Goal: Transaction & Acquisition: Purchase product/service

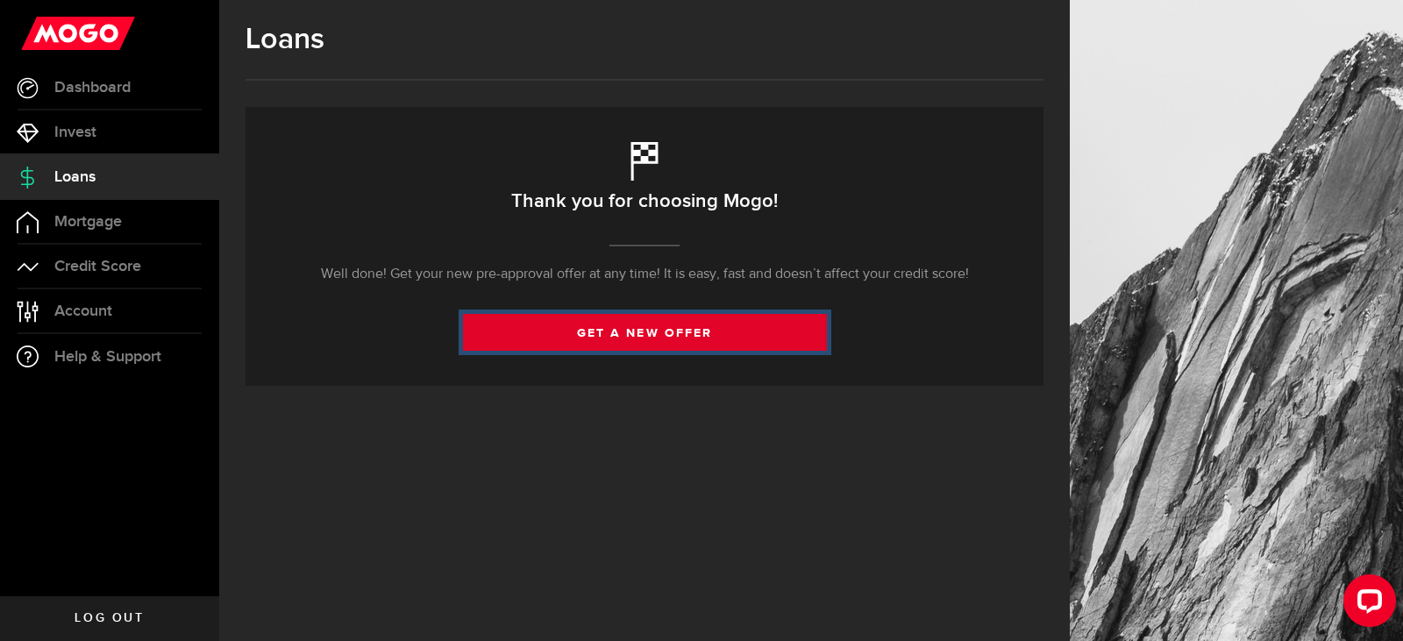
click at [641, 328] on link "get a new offer" at bounding box center [645, 332] width 364 height 37
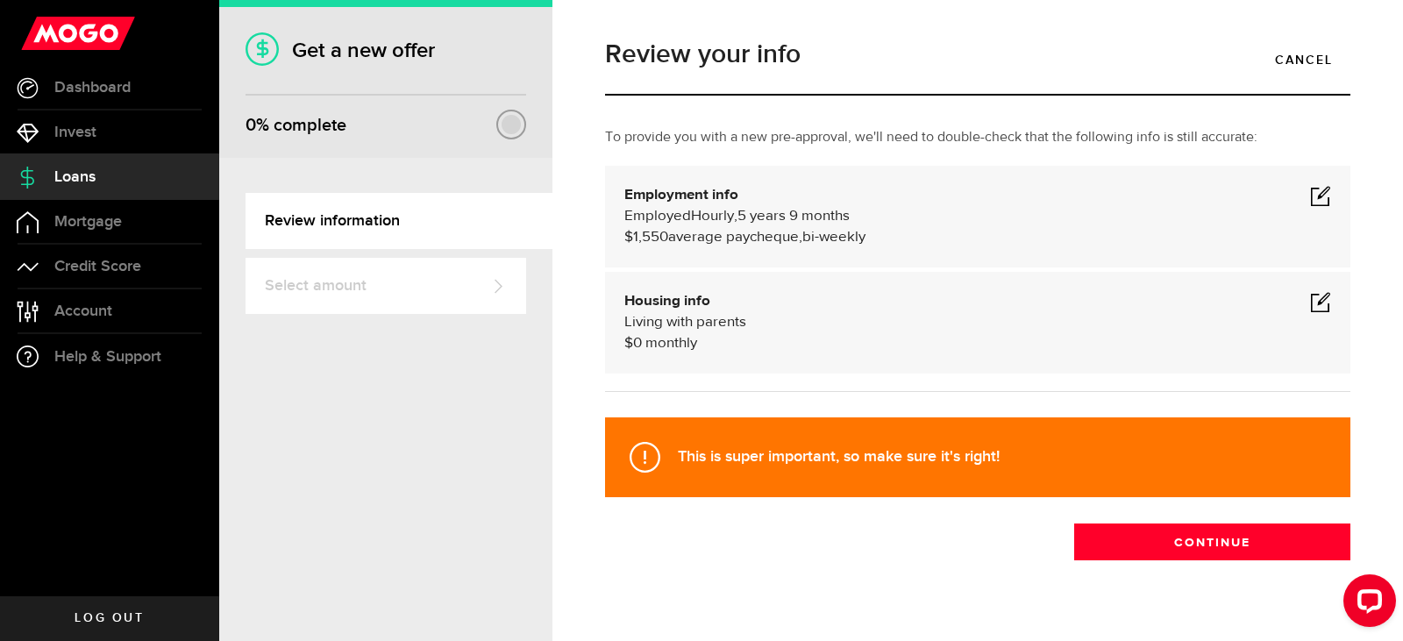
click at [850, 221] on span "5 years 9 months" at bounding box center [793, 216] width 112 height 15
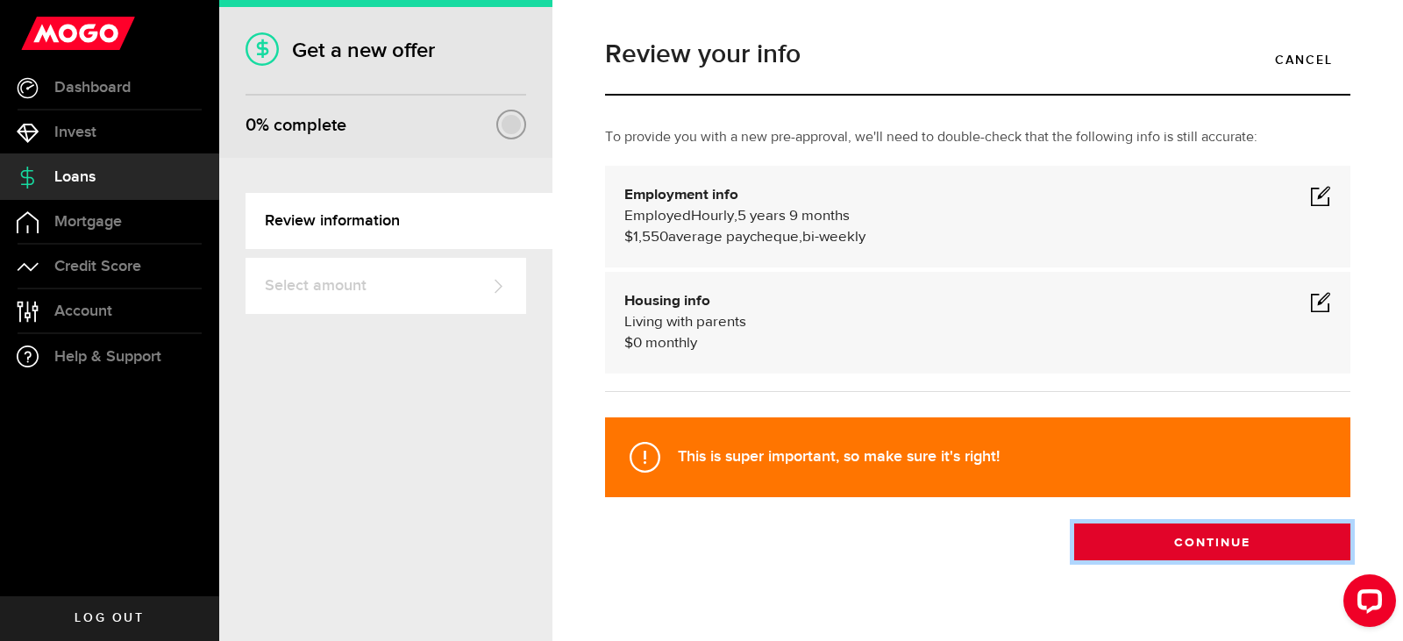
click at [1110, 541] on button "Continue" at bounding box center [1212, 542] width 276 height 37
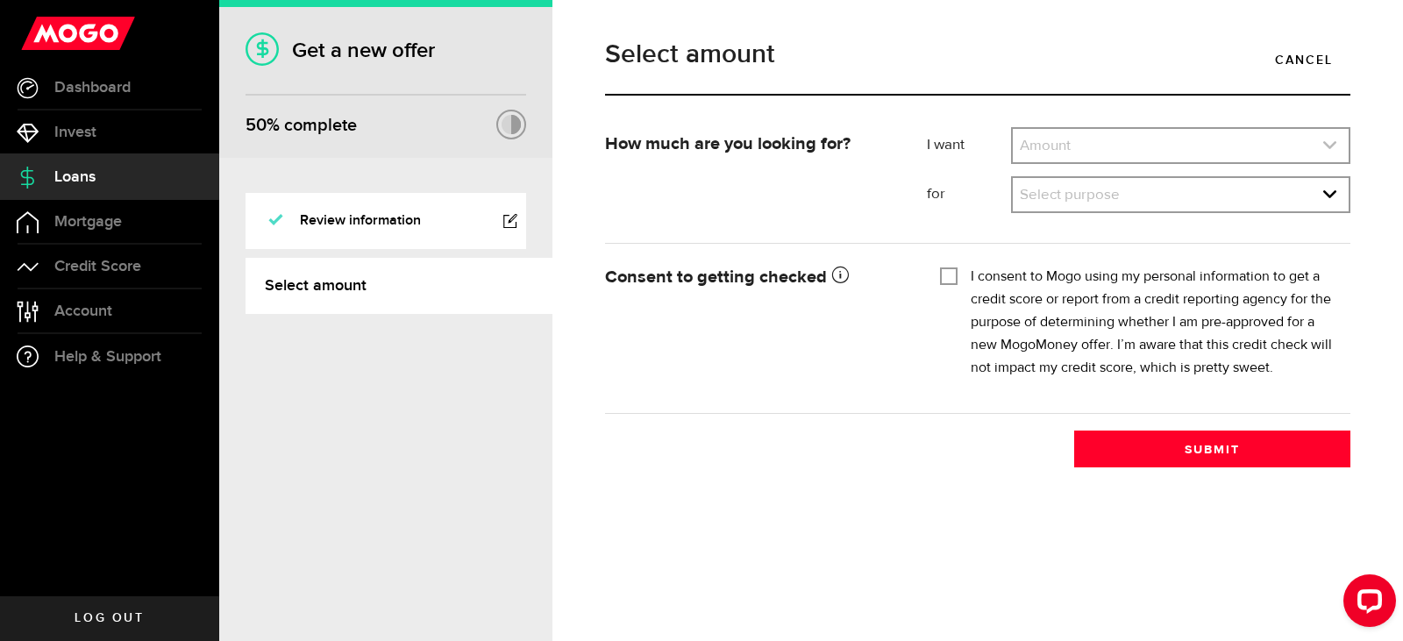
click at [1148, 148] on link "expand select" at bounding box center [1181, 145] width 336 height 33
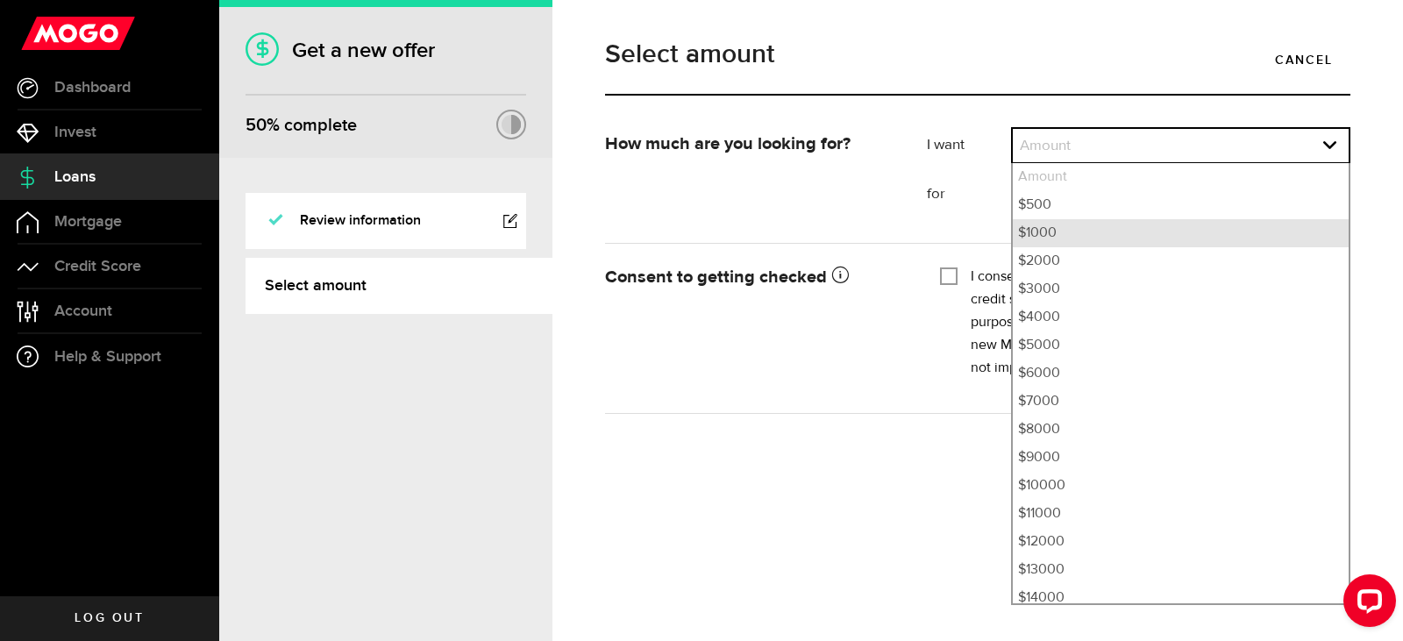
click at [1119, 231] on li "$1000" at bounding box center [1181, 233] width 336 height 28
select select "1000"
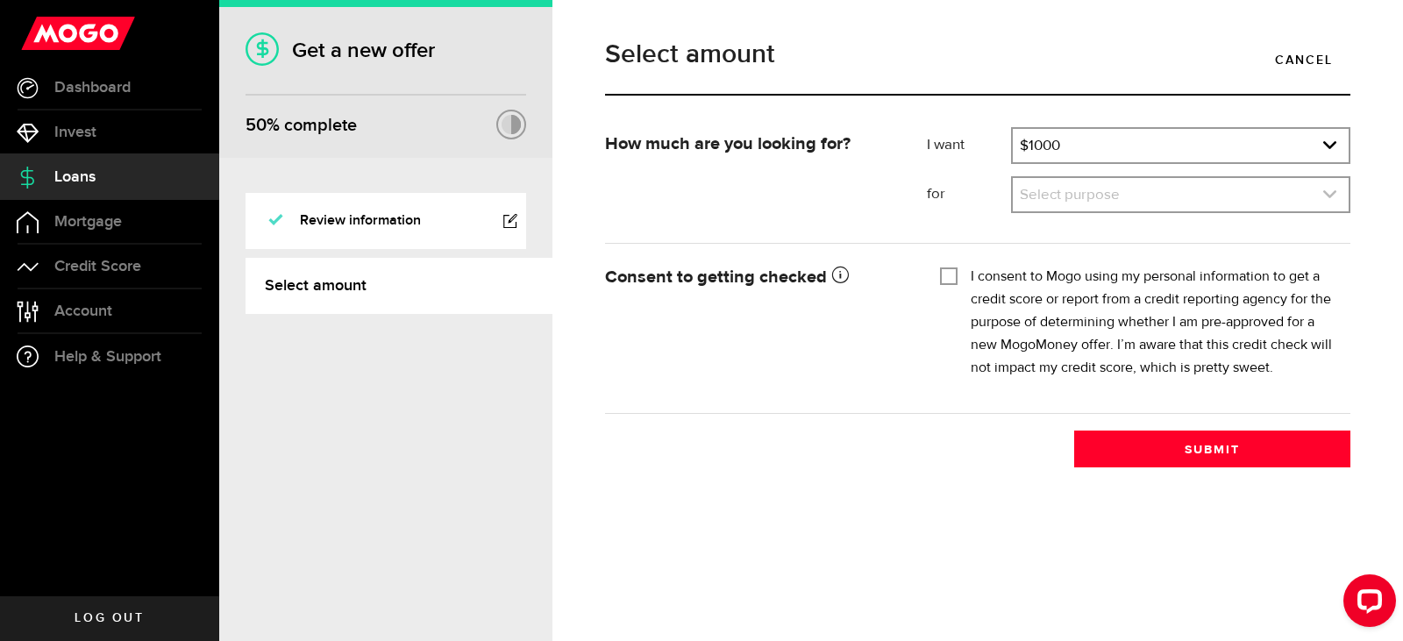
click at [1084, 189] on link "expand select" at bounding box center [1181, 194] width 336 height 33
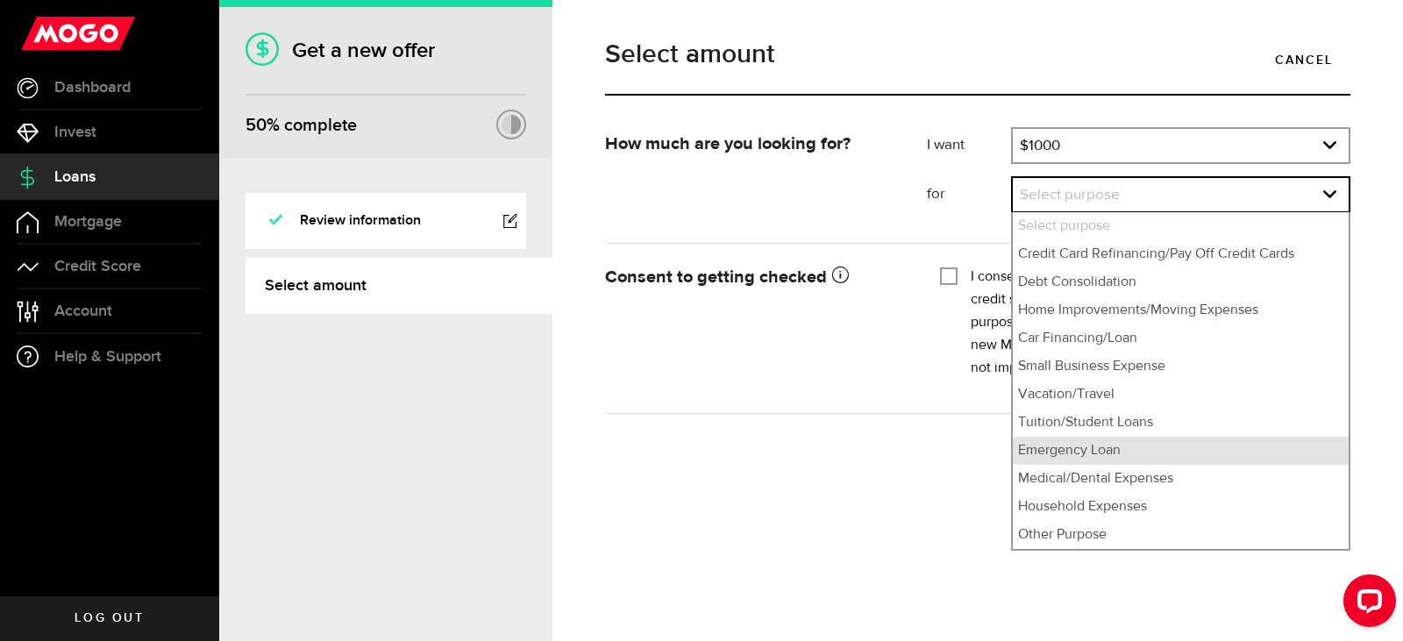
click at [1089, 449] on li "Emergency Loan" at bounding box center [1181, 451] width 336 height 28
select select "Emergency Loan"
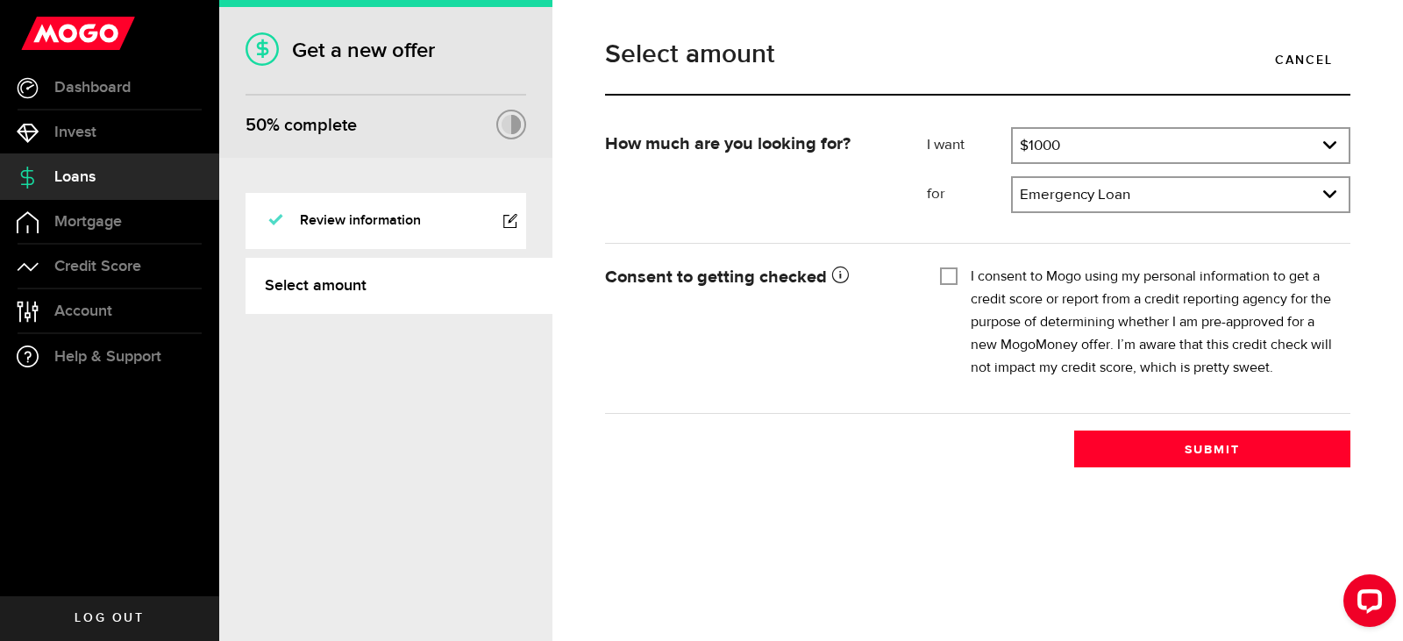
click at [955, 279] on input "I consent to Mogo using my personal information to get a credit score or report…" at bounding box center [949, 275] width 18 height 18
checkbox input "true"
click at [1329, 147] on use "expand select" at bounding box center [1329, 145] width 13 height 8
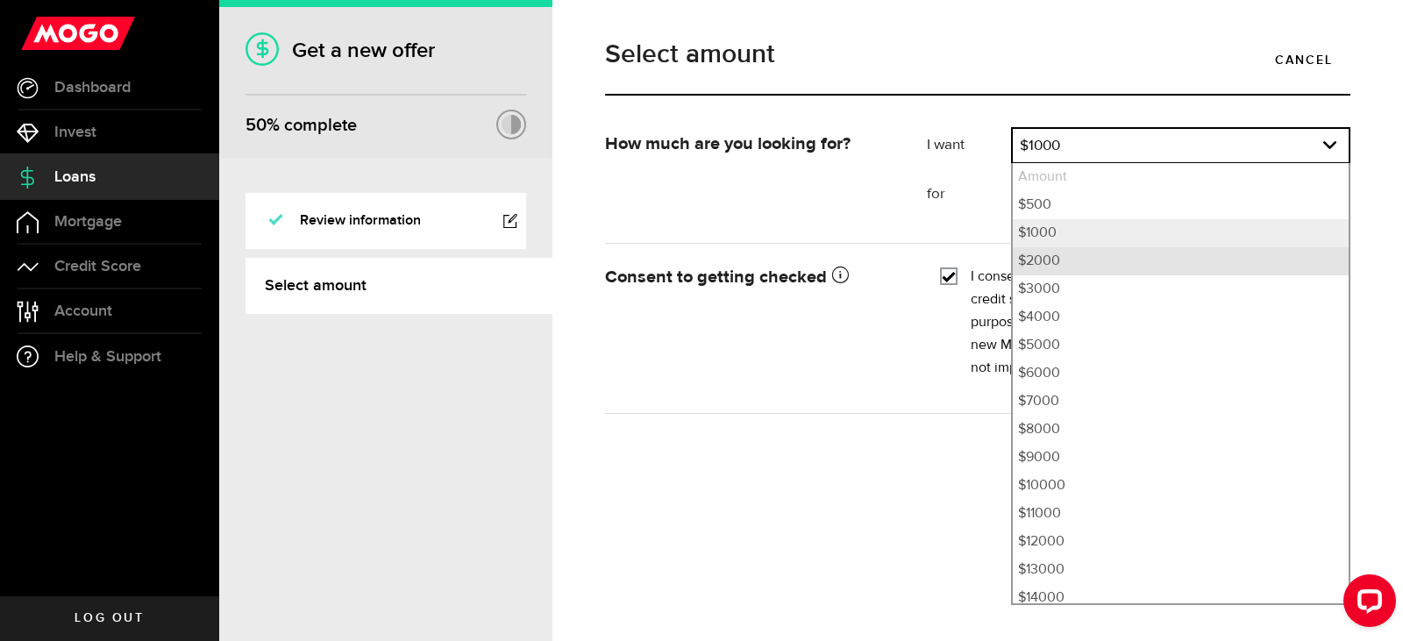
click at [1166, 257] on li "$2000" at bounding box center [1181, 261] width 336 height 28
select select "2000"
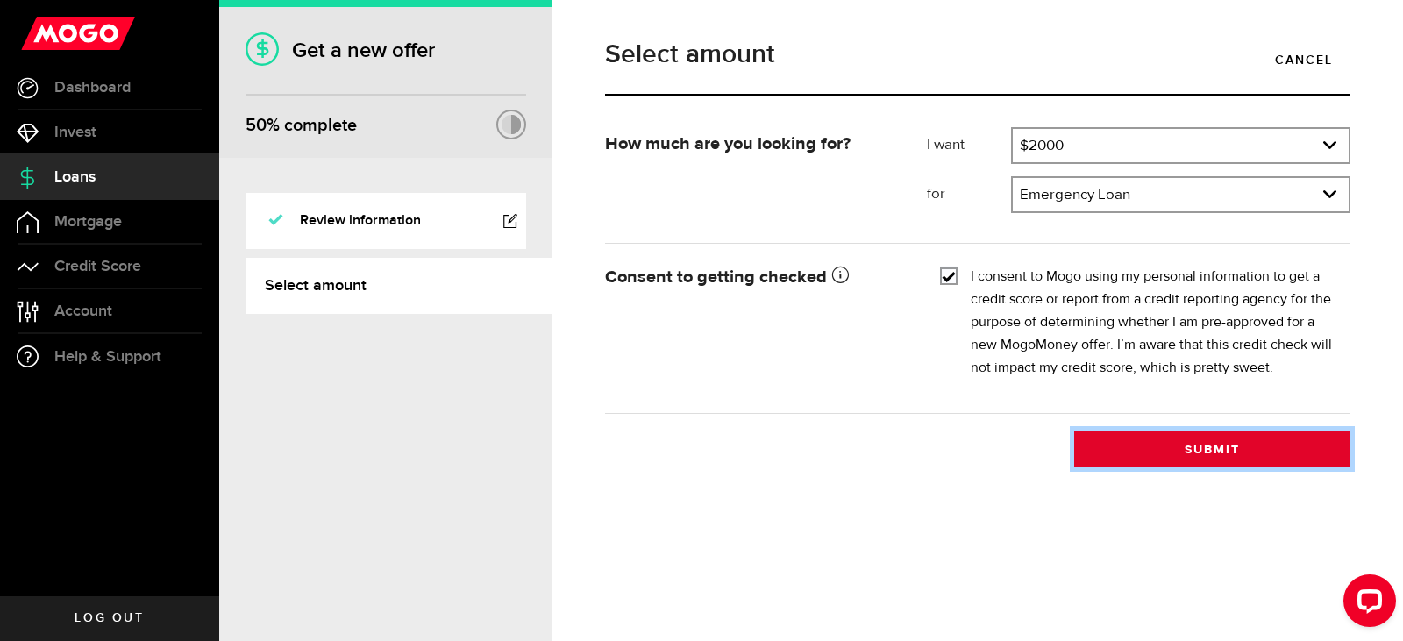
click at [1212, 448] on button "Submit" at bounding box center [1212, 449] width 276 height 37
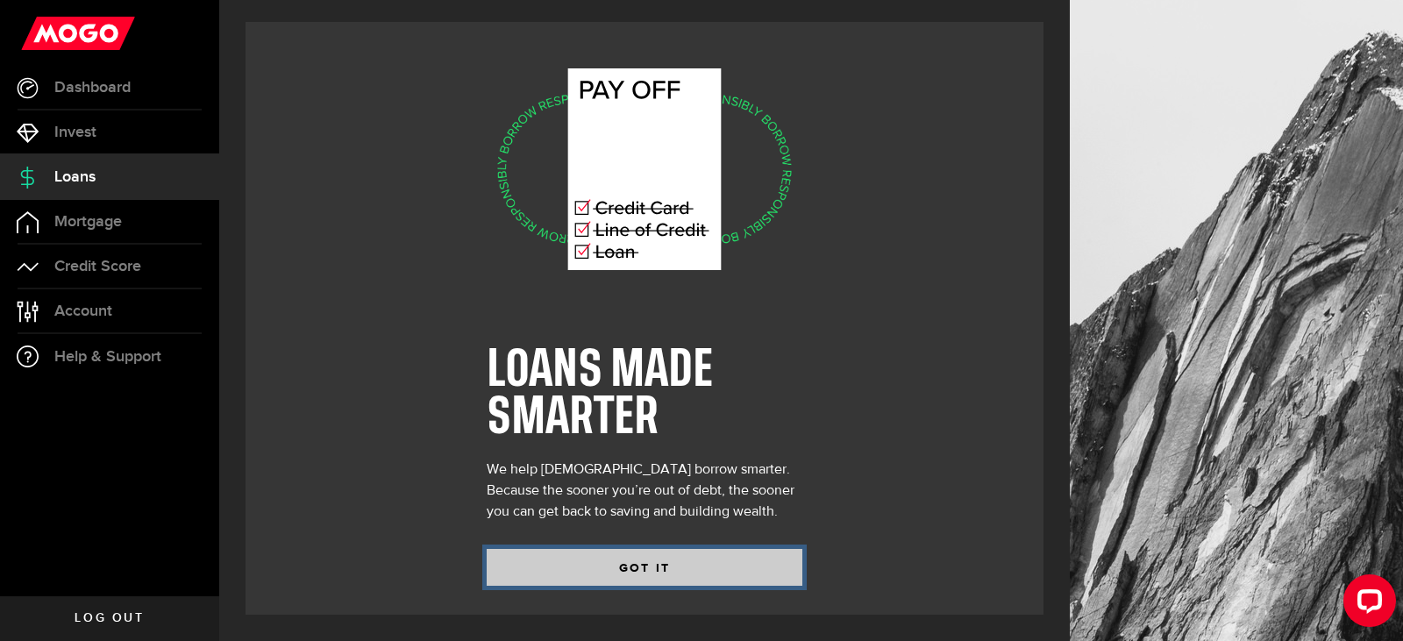
click at [702, 561] on button "GOT IT" at bounding box center [645, 567] width 316 height 37
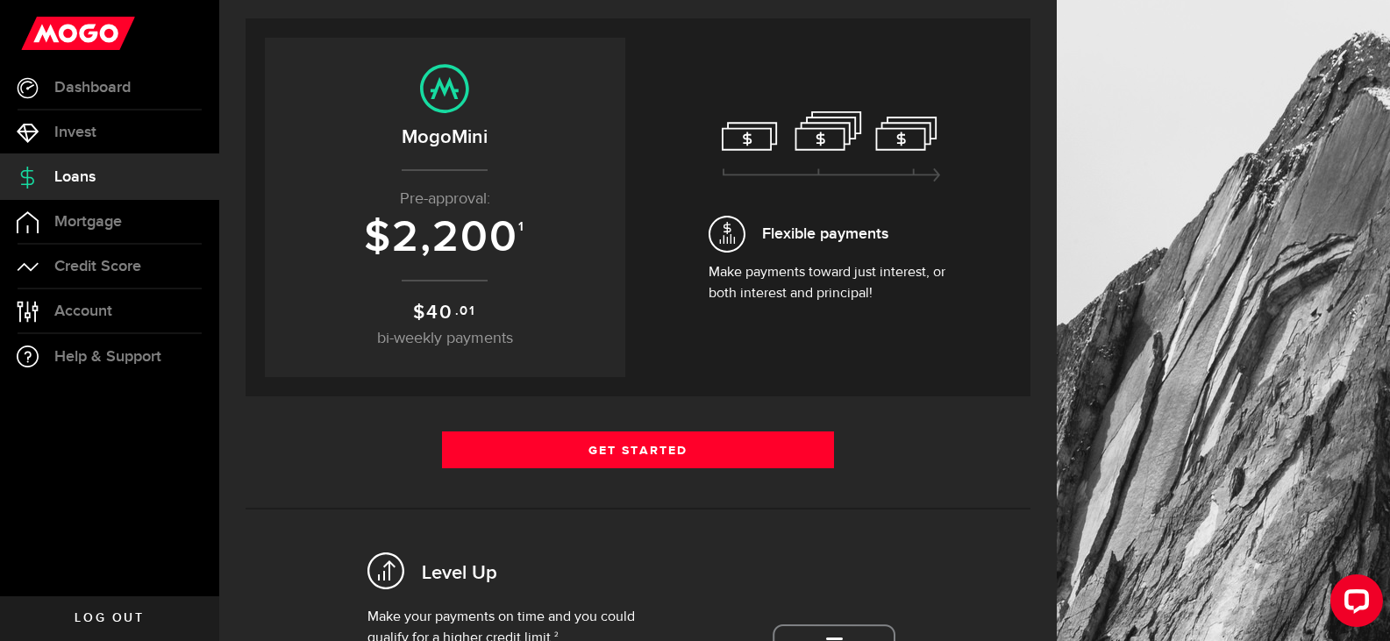
scroll to position [175, 0]
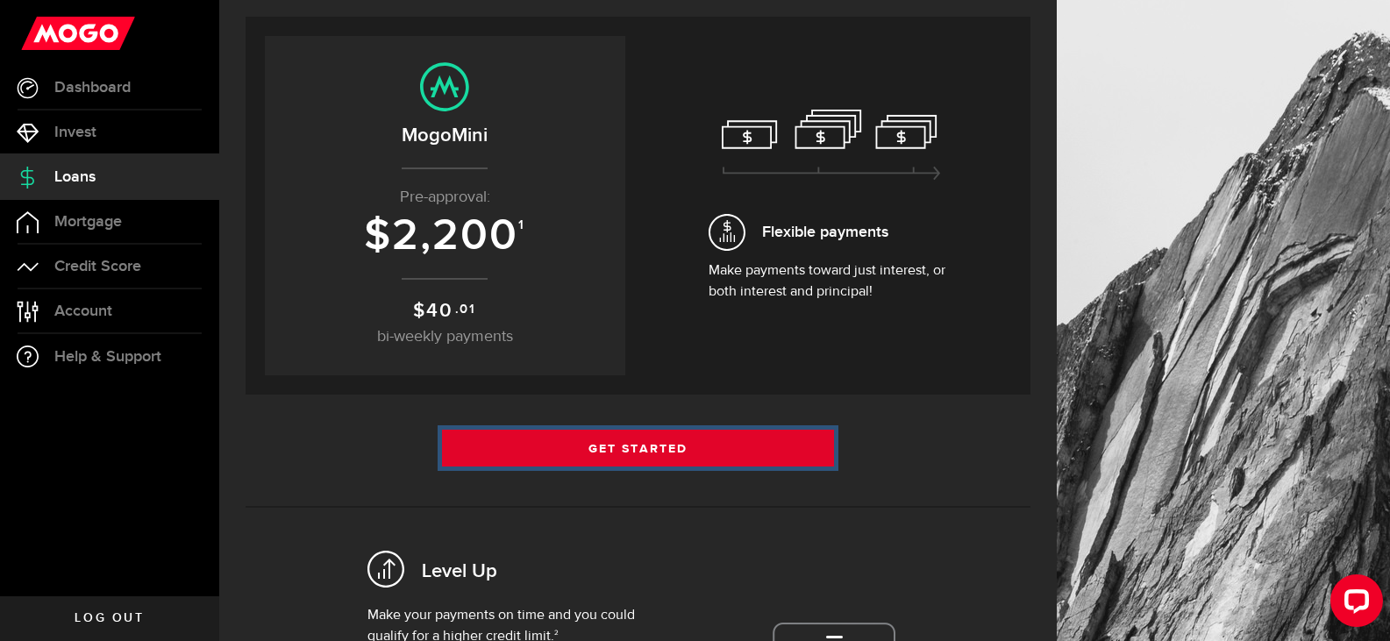
click at [707, 461] on link "Get Started" at bounding box center [638, 448] width 393 height 37
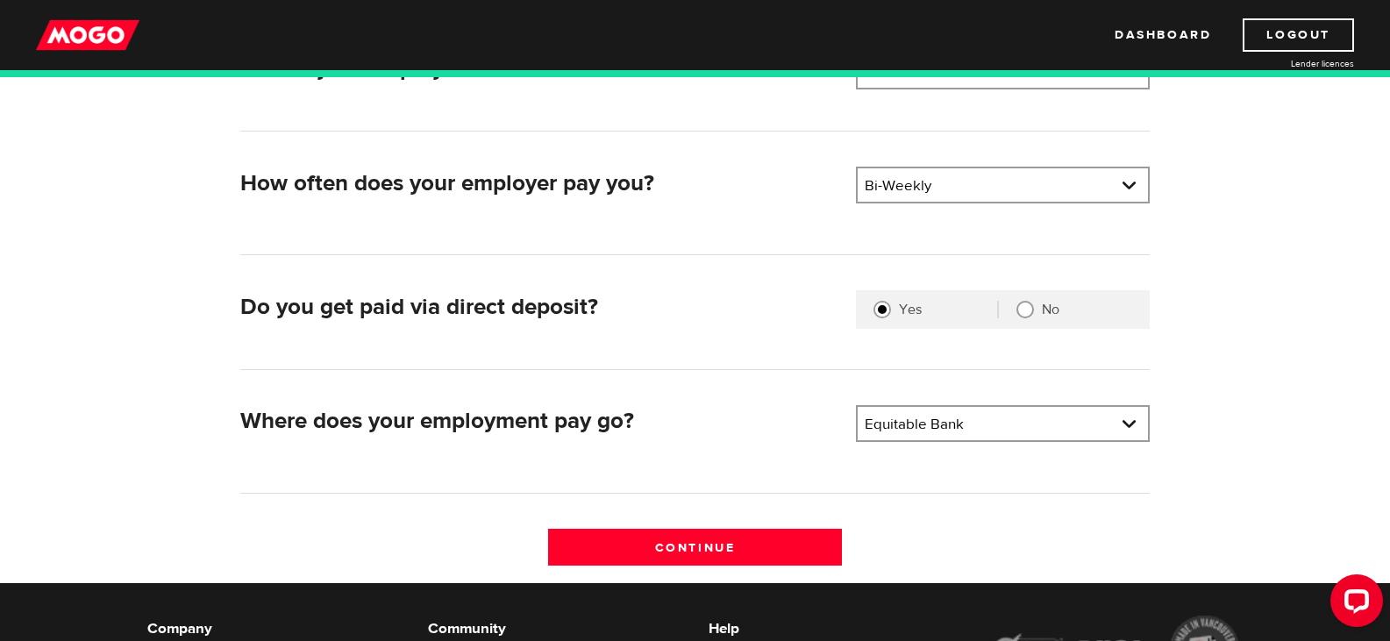
scroll to position [351, 0]
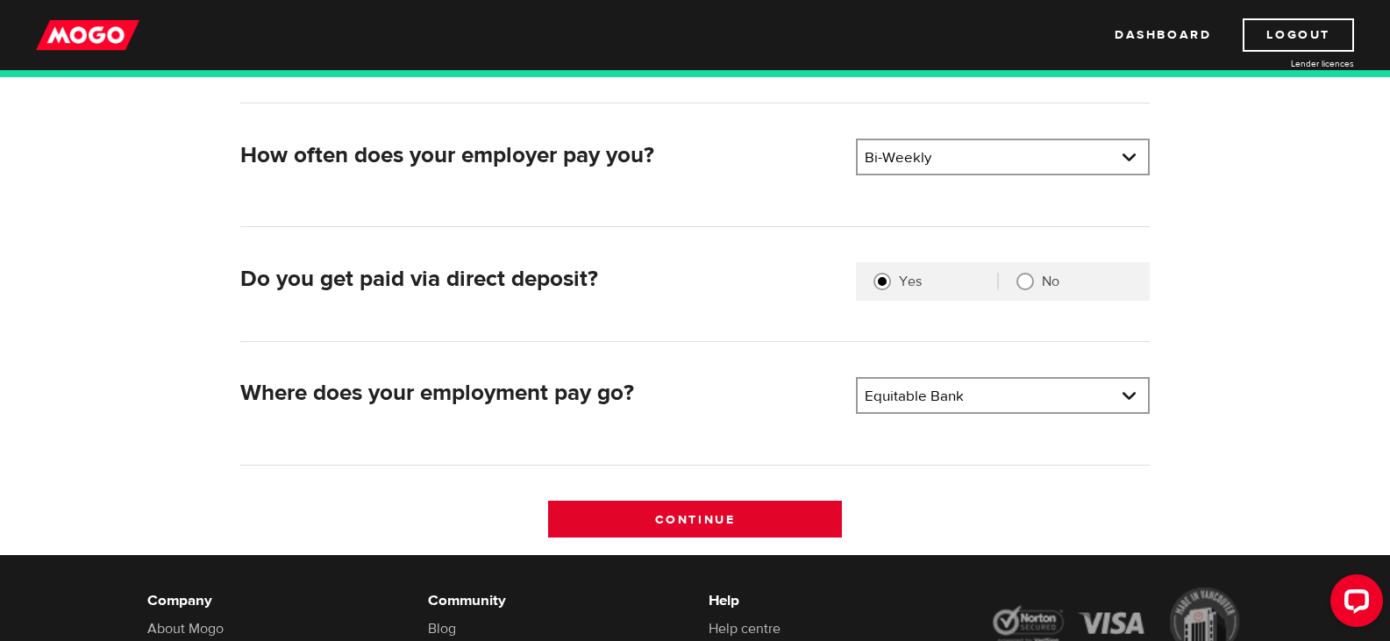
click at [727, 517] on input "Continue" at bounding box center [695, 519] width 294 height 37
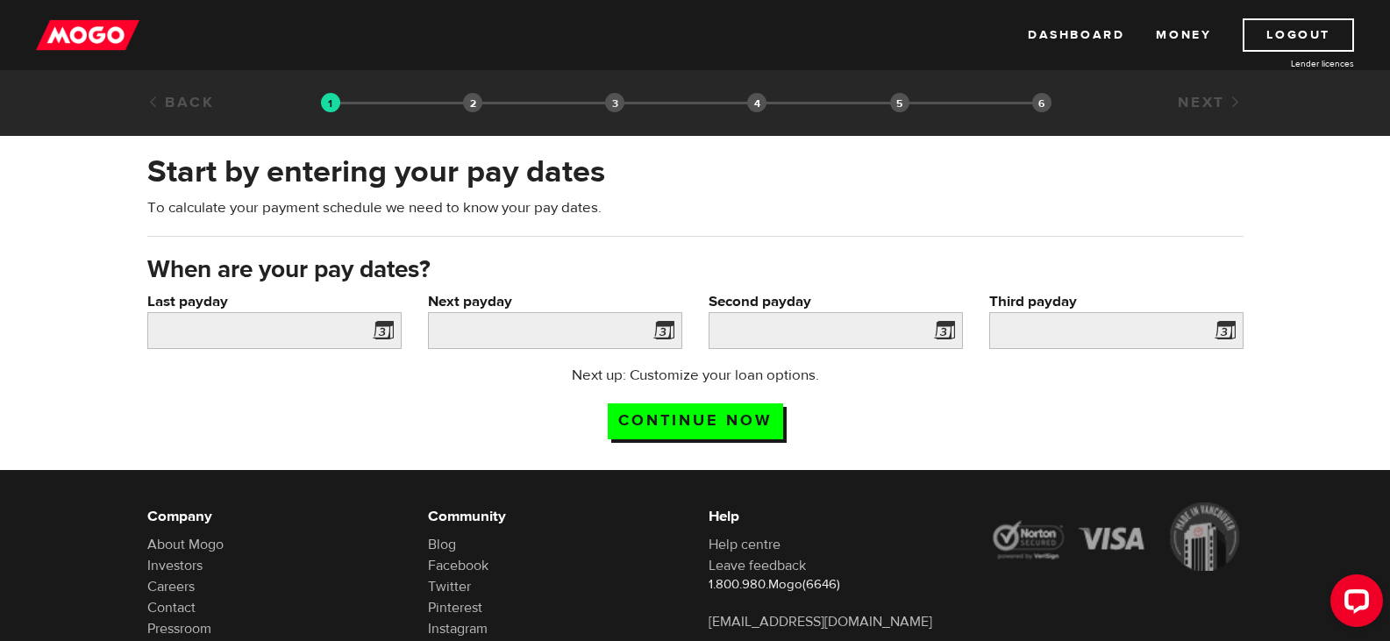
click at [377, 326] on span at bounding box center [380, 333] width 26 height 28
click at [294, 324] on input "Last payday" at bounding box center [274, 330] width 254 height 37
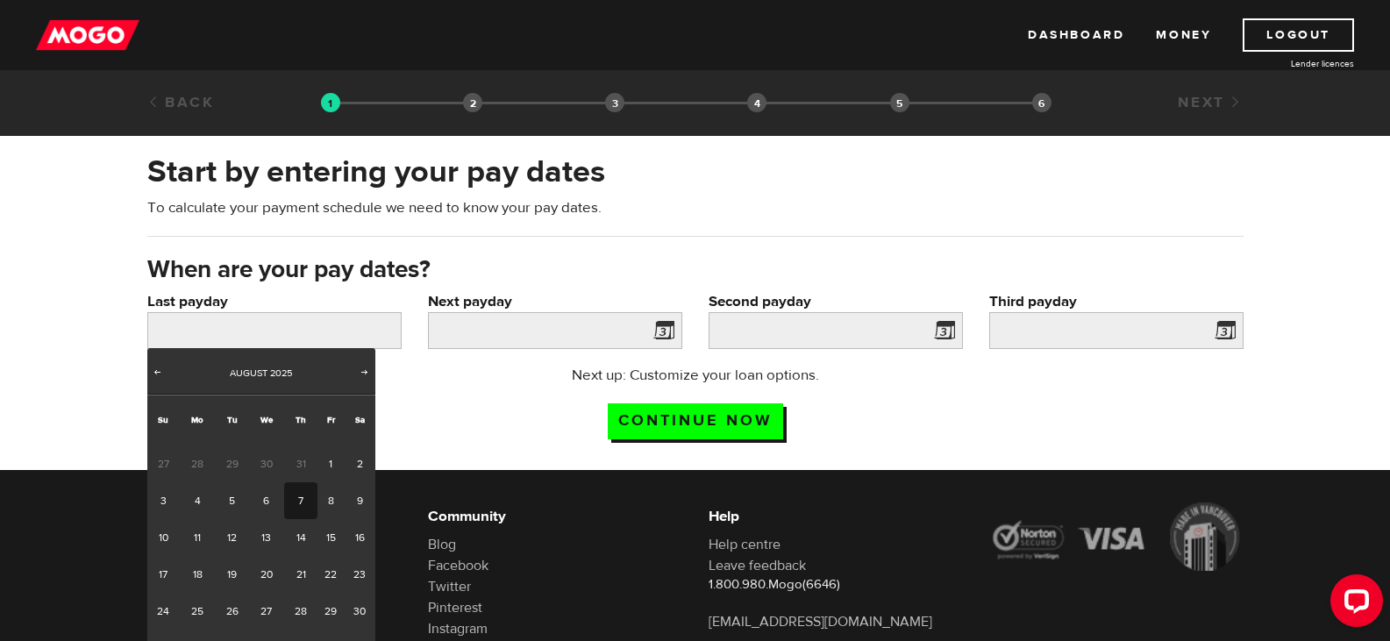
click at [301, 495] on link "7" at bounding box center [300, 500] width 32 height 37
type input "2025/08/07"
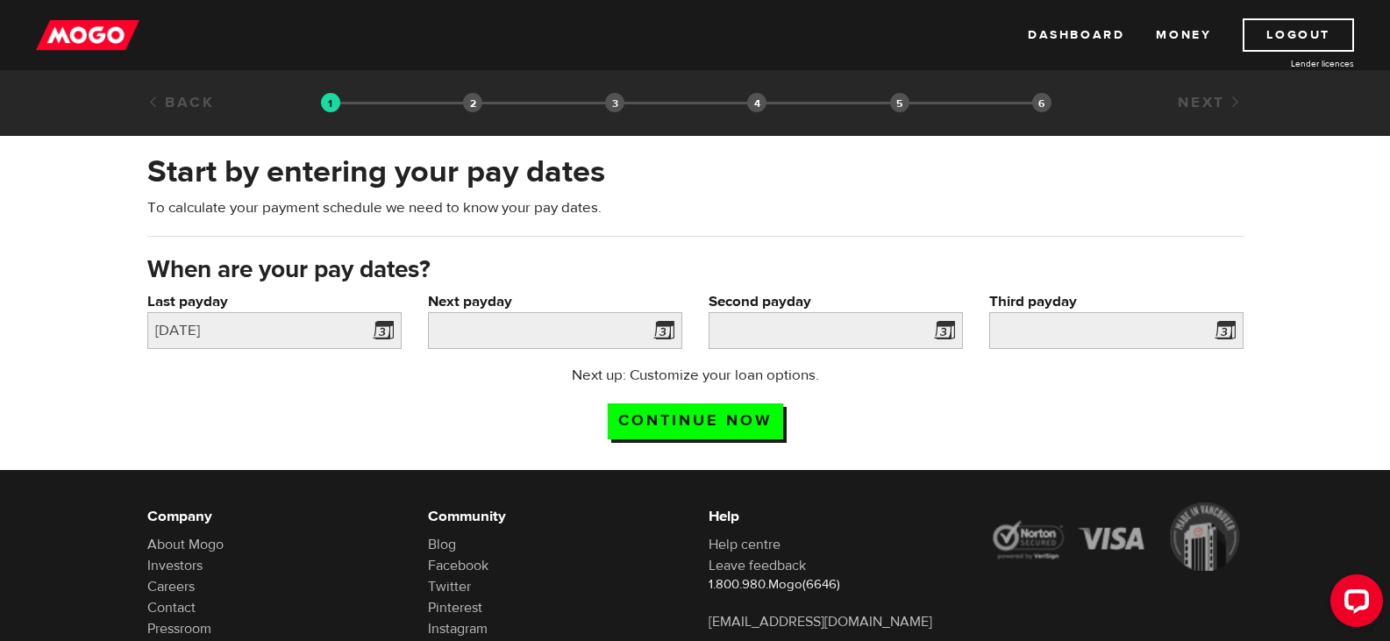
click at [659, 331] on span at bounding box center [660, 333] width 26 height 28
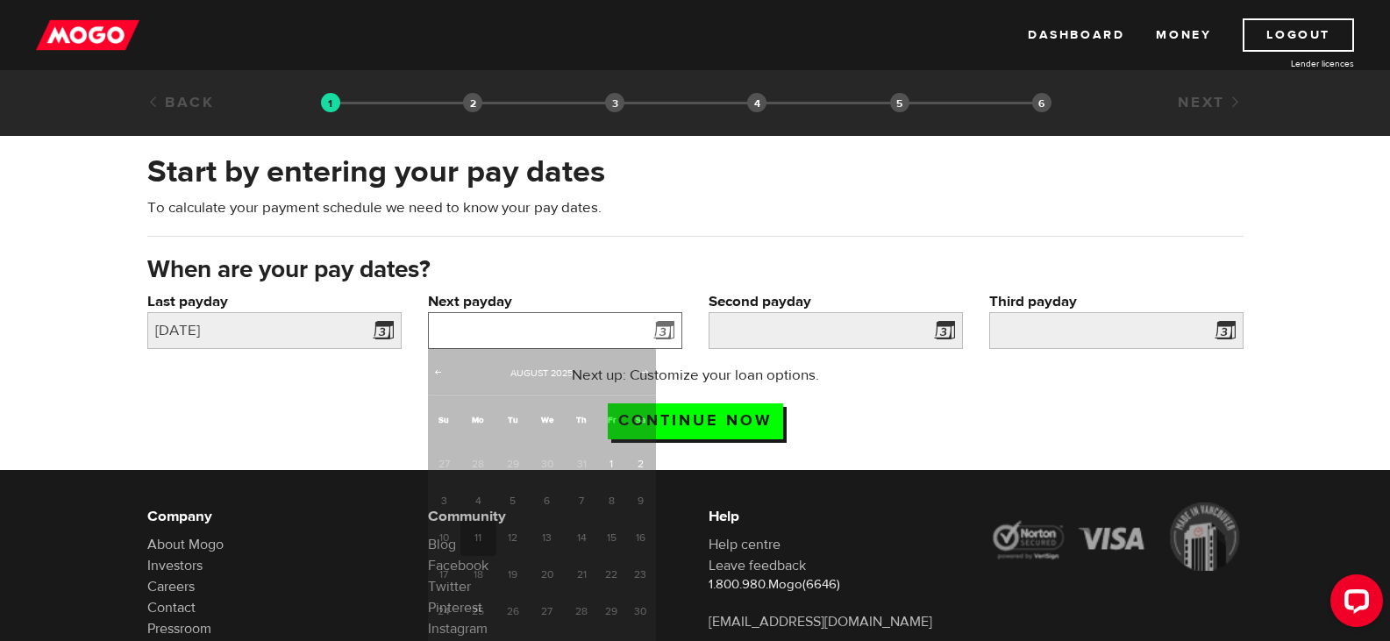
click at [608, 331] on input "Next payday" at bounding box center [555, 330] width 254 height 37
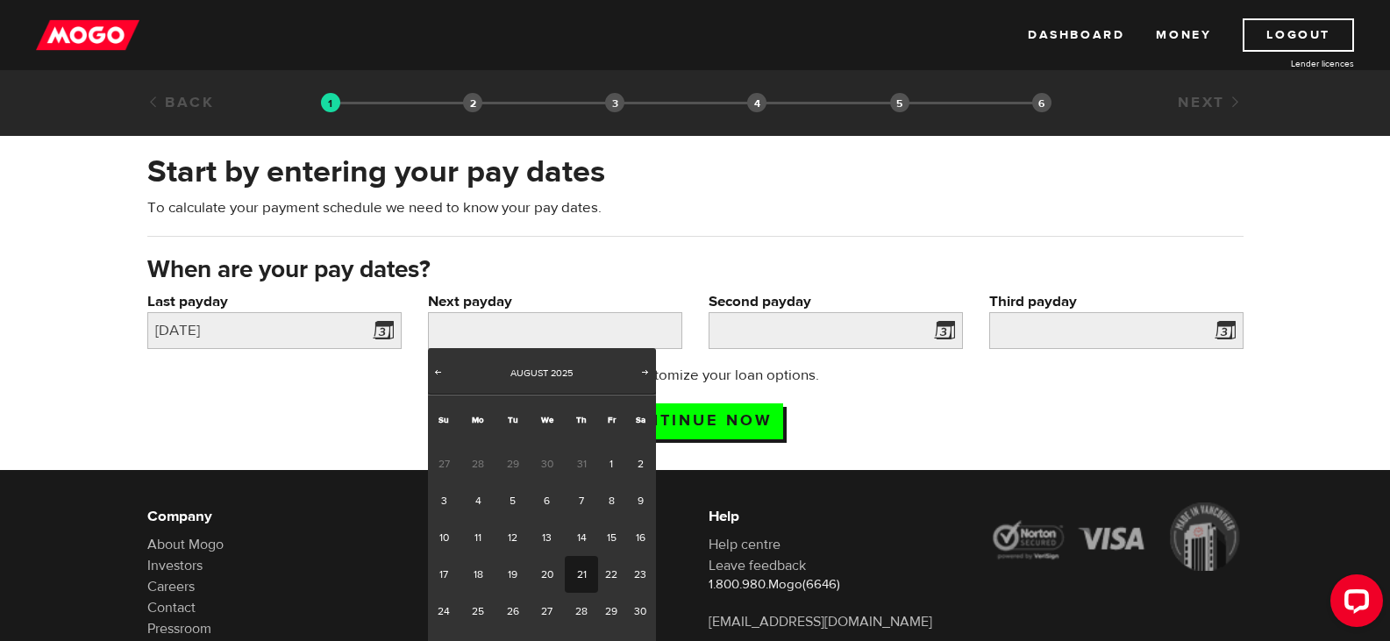
drag, startPoint x: 578, startPoint y: 564, endPoint x: 588, endPoint y: 559, distance: 11.4
click at [577, 564] on link "21" at bounding box center [581, 574] width 32 height 37
type input "2025/08/21"
type input "2025/9/4"
type input "2025/9/18"
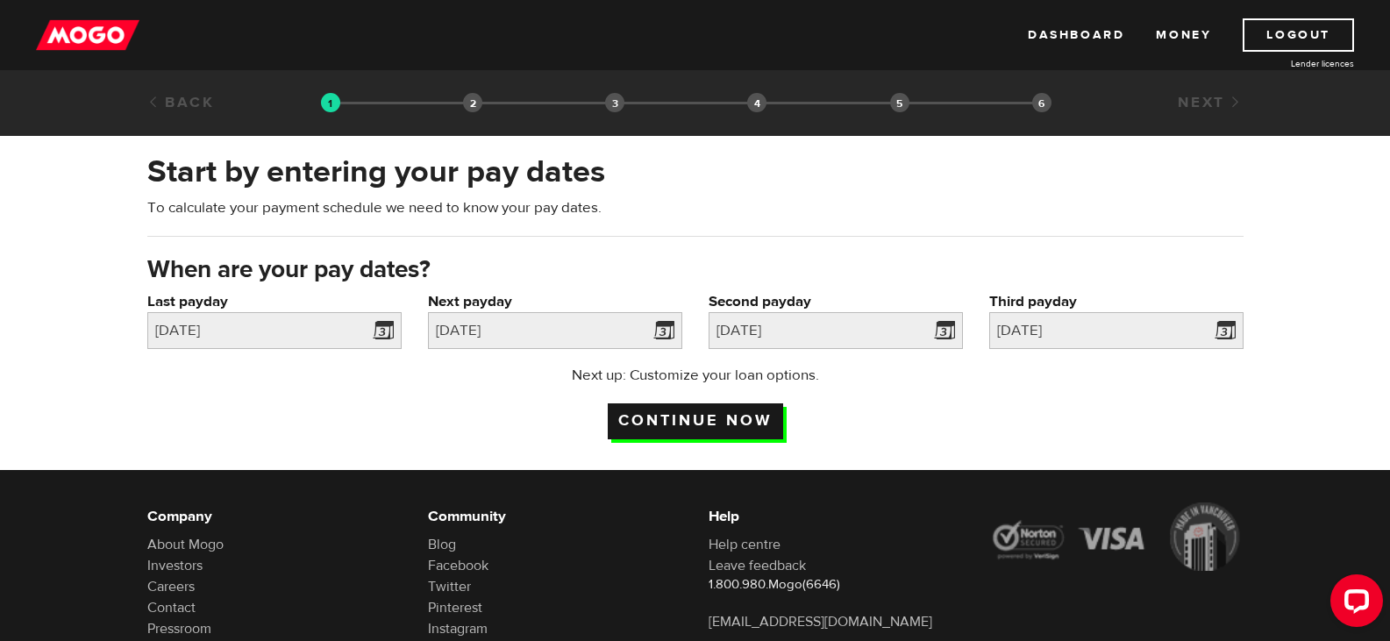
click at [765, 422] on input "Continue now" at bounding box center [695, 421] width 175 height 36
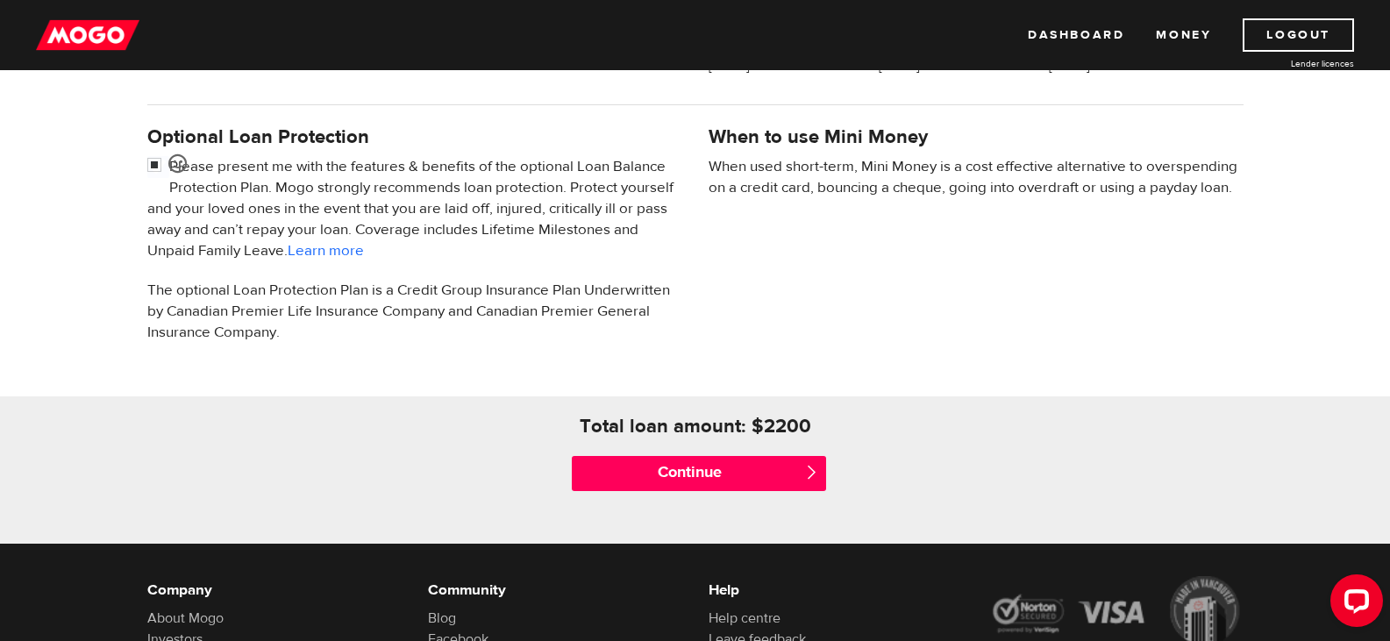
scroll to position [614, 0]
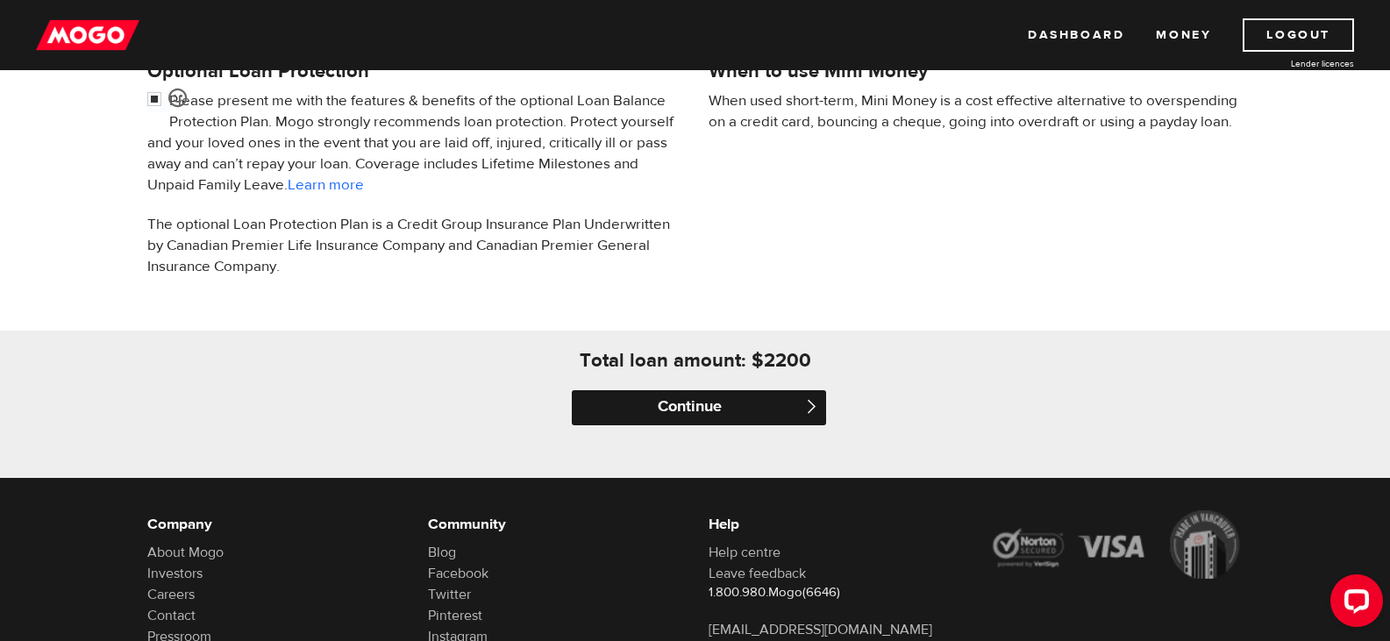
click at [659, 403] on input "Continue" at bounding box center [699, 407] width 254 height 35
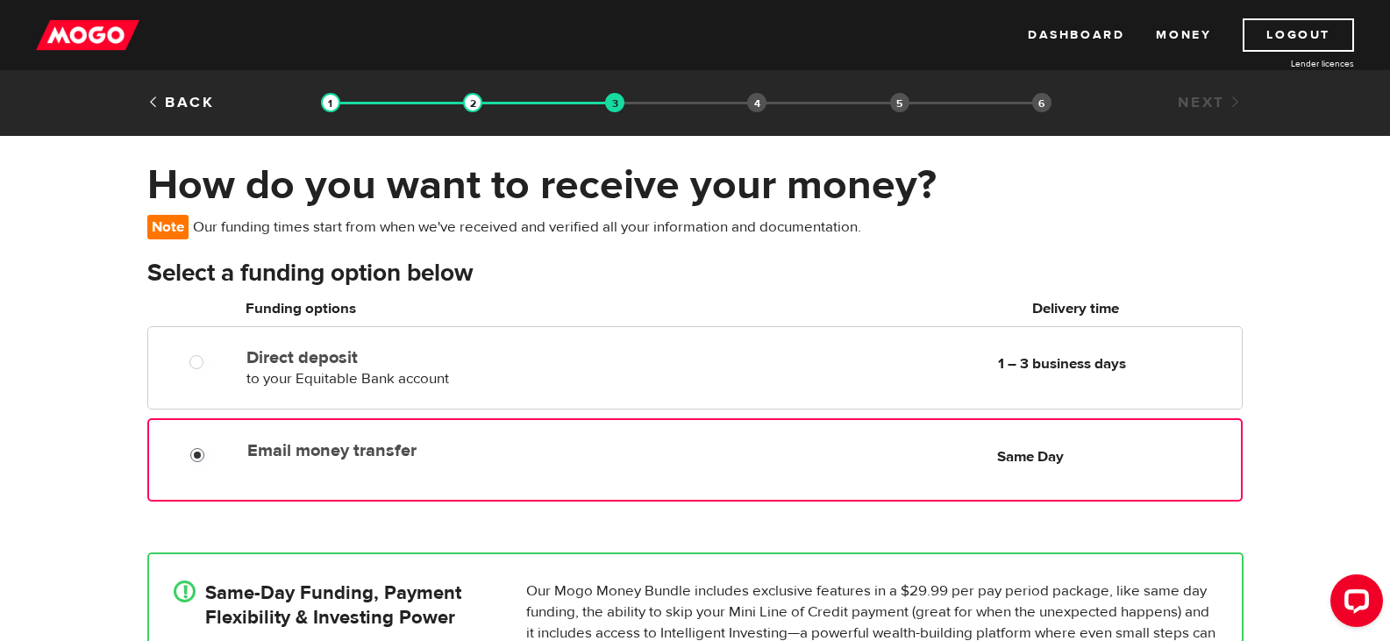
radio input "true"
click at [200, 455] on input "Email money transfer" at bounding box center [201, 457] width 22 height 22
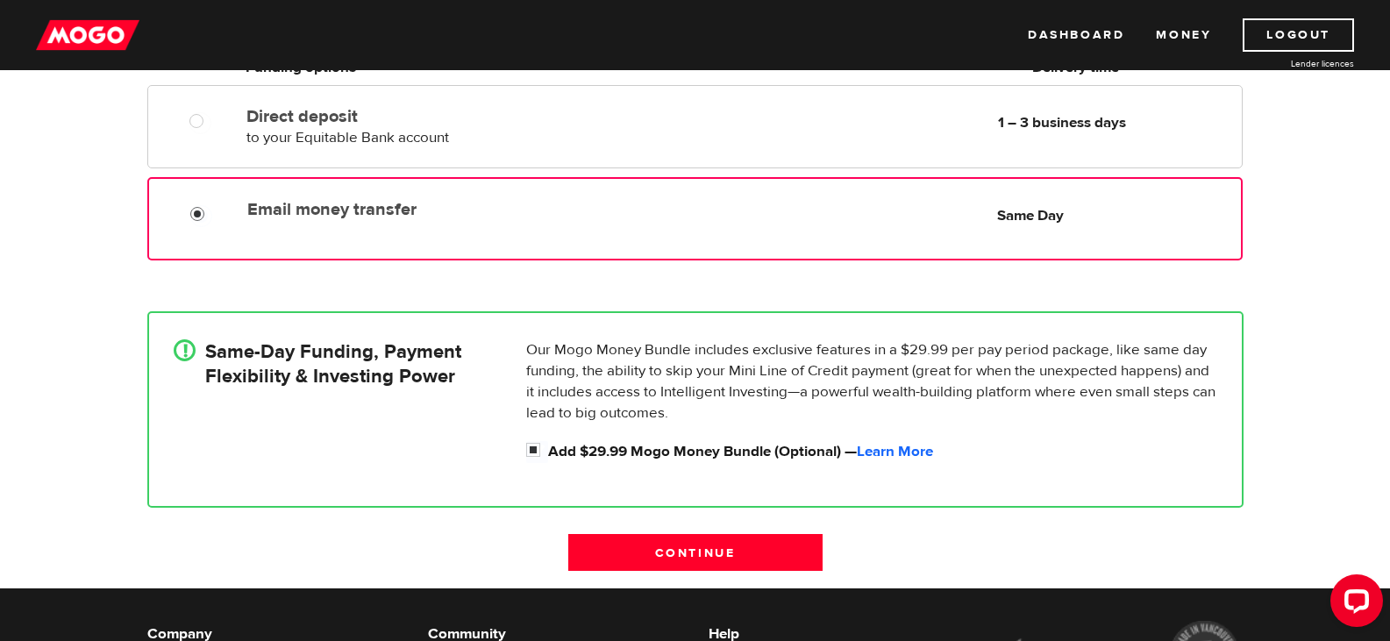
scroll to position [351, 0]
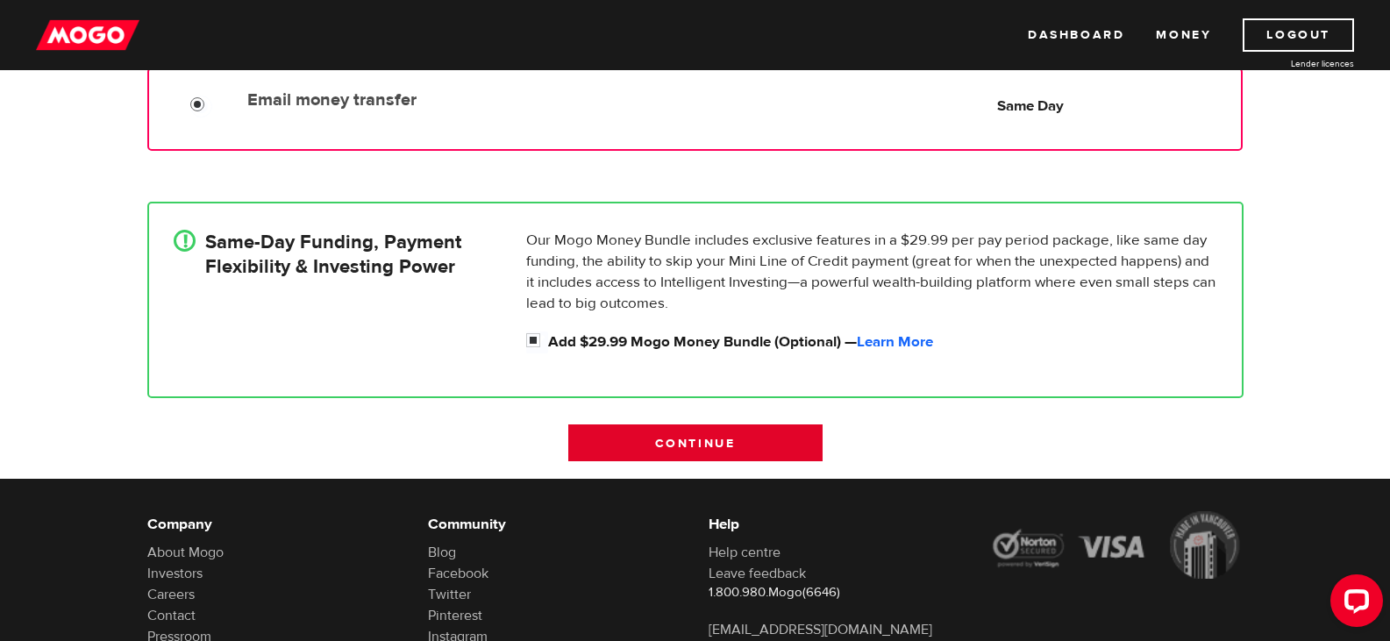
click at [673, 442] on input "Continue" at bounding box center [695, 442] width 254 height 37
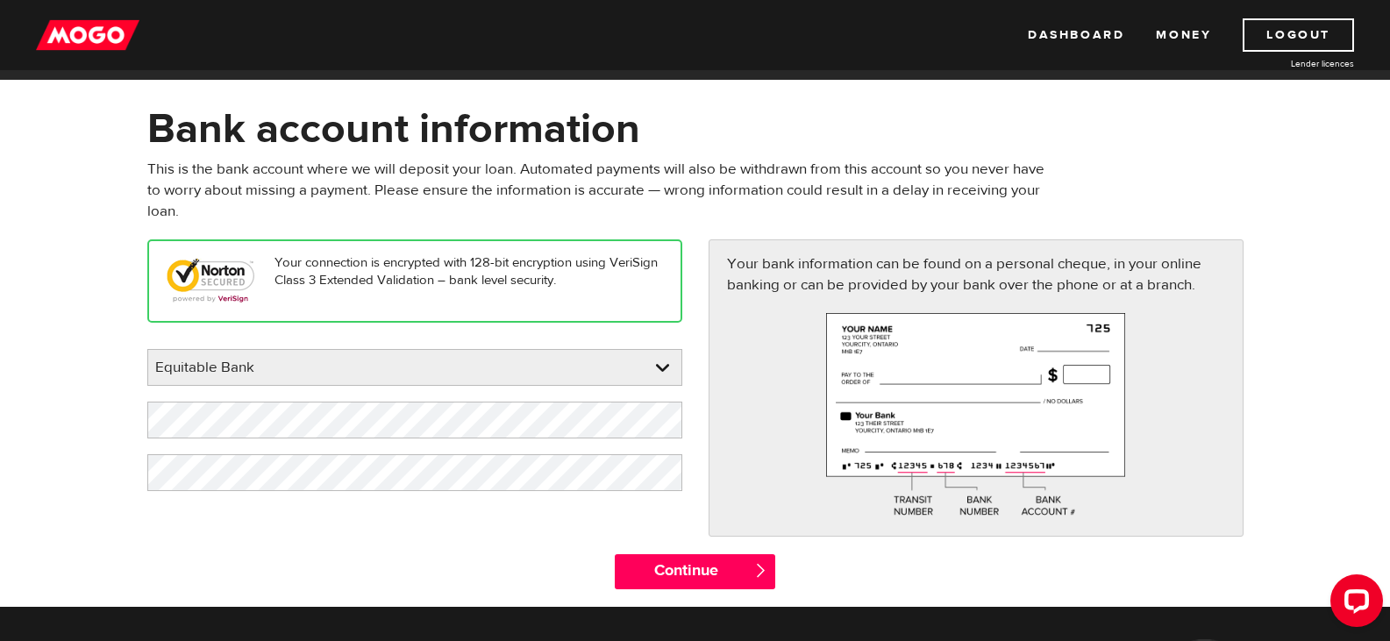
scroll to position [88, 0]
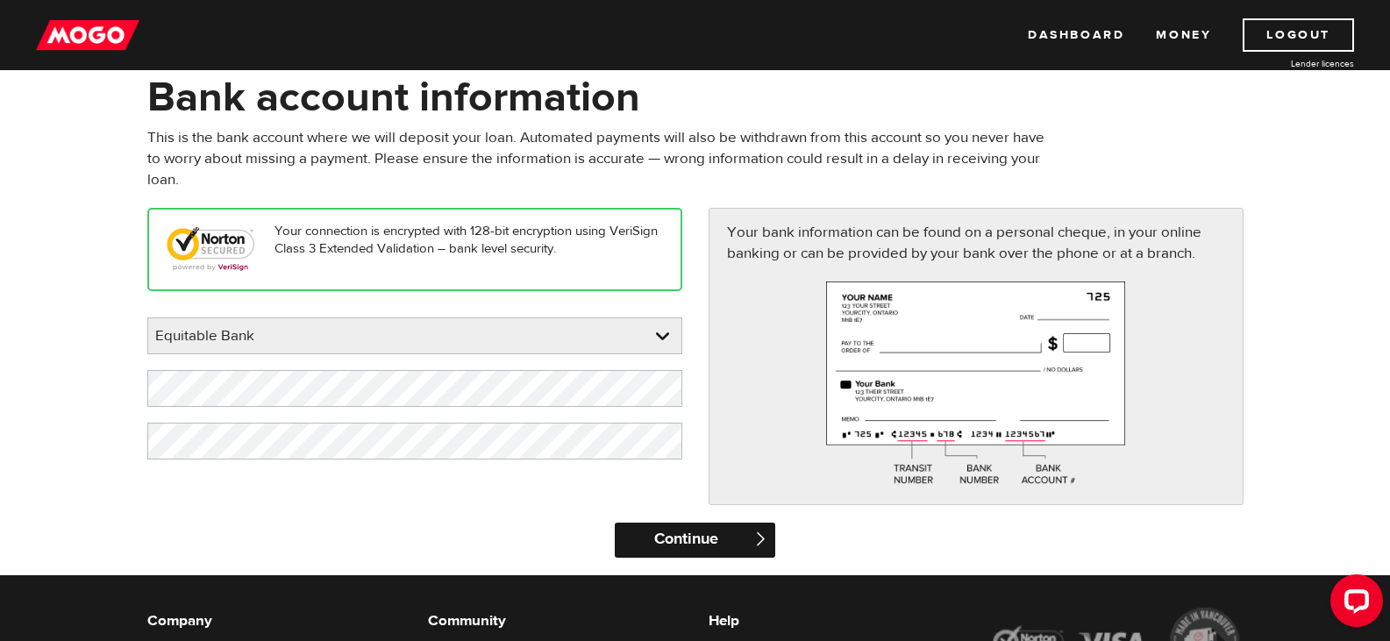
click at [710, 545] on input "Continue" at bounding box center [695, 540] width 160 height 35
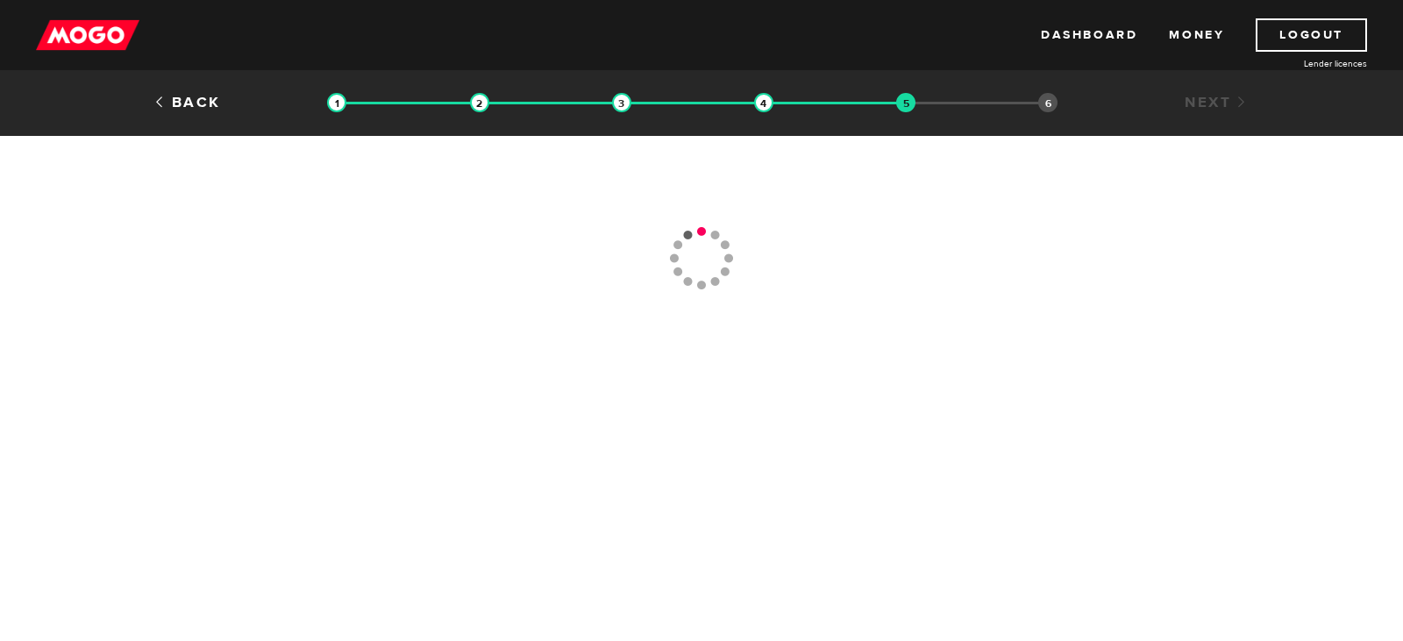
type input "[PHONE_NUMBER]"
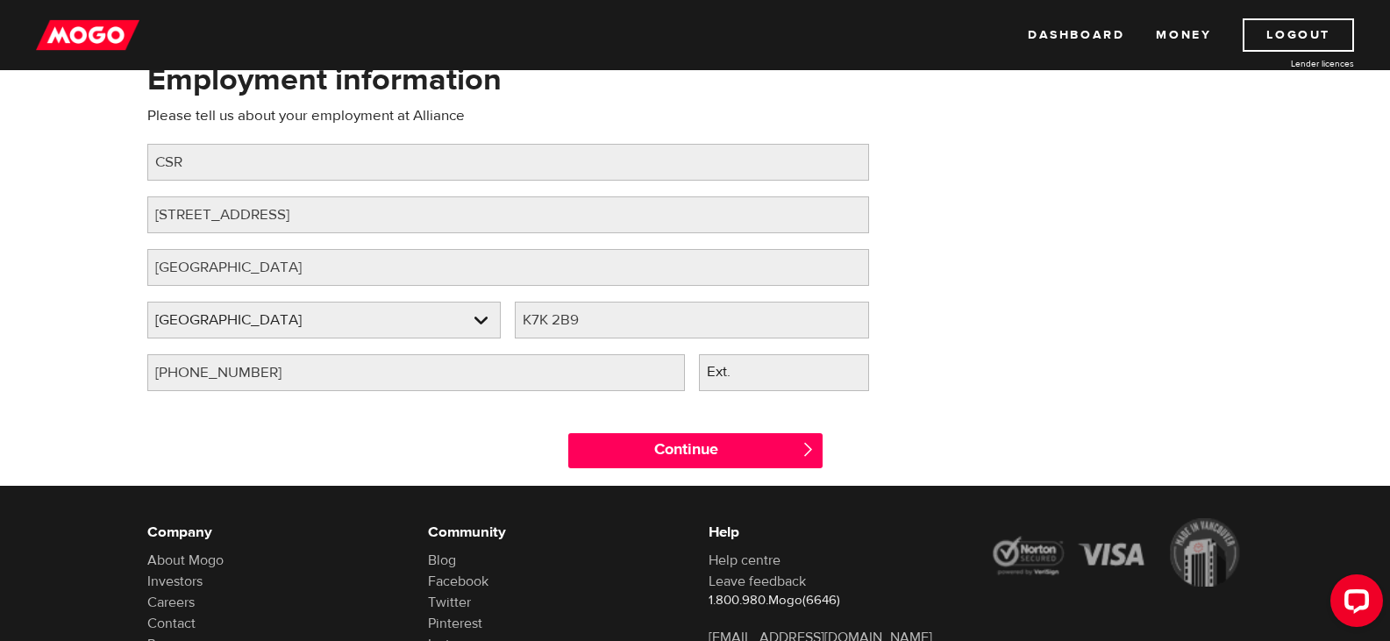
scroll to position [175, 0]
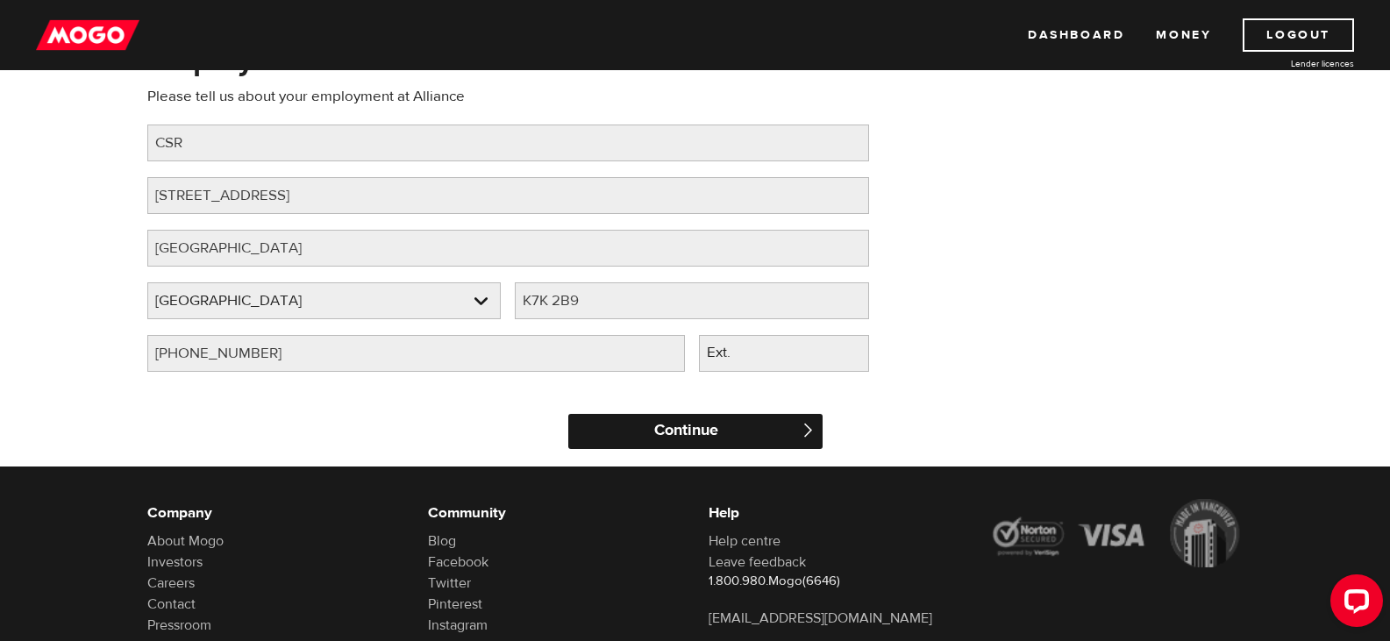
click at [682, 441] on input "Continue" at bounding box center [695, 431] width 254 height 35
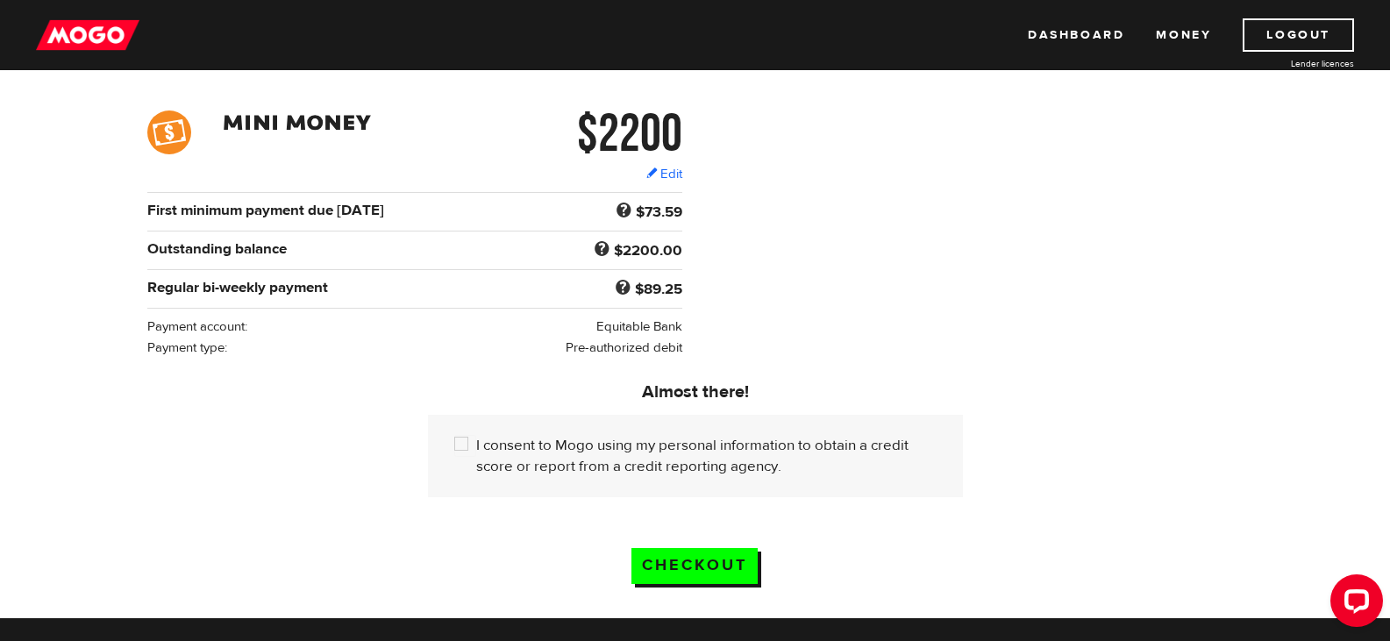
scroll to position [263, 0]
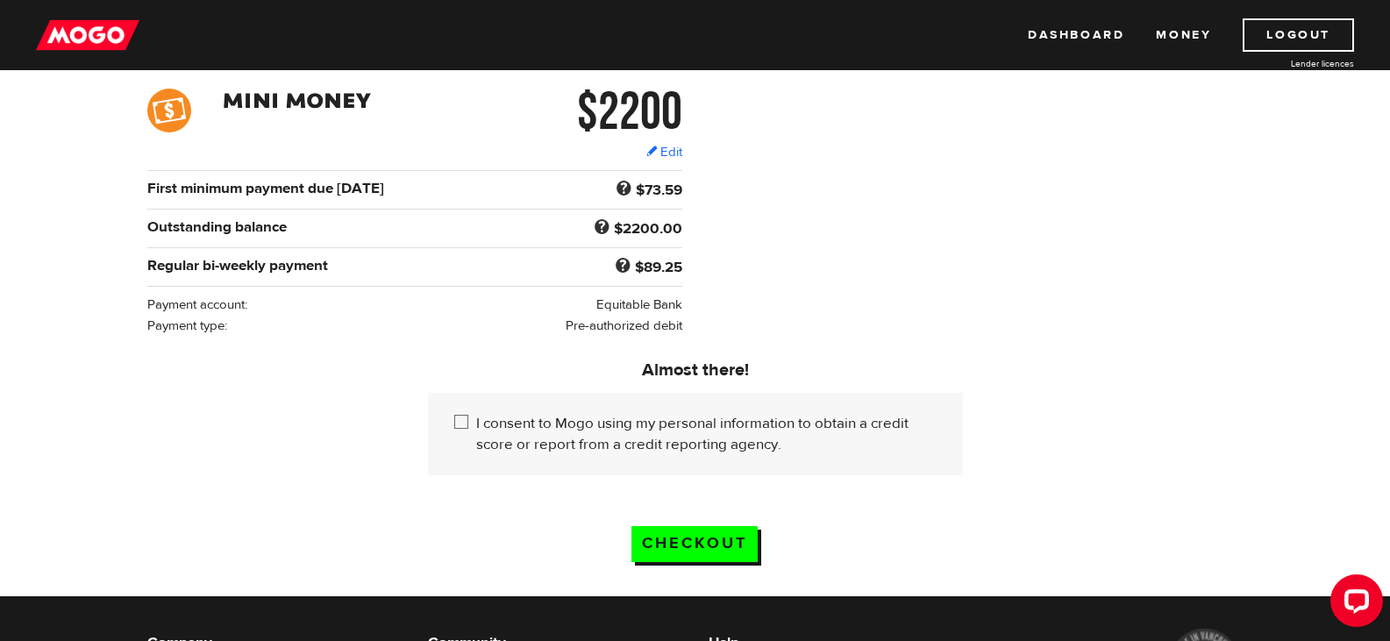
click at [466, 417] on input "I consent to Mogo using my personal information to obtain a credit score or rep…" at bounding box center [465, 424] width 22 height 22
checkbox input "true"
click at [702, 538] on input "Checkout" at bounding box center [694, 544] width 126 height 36
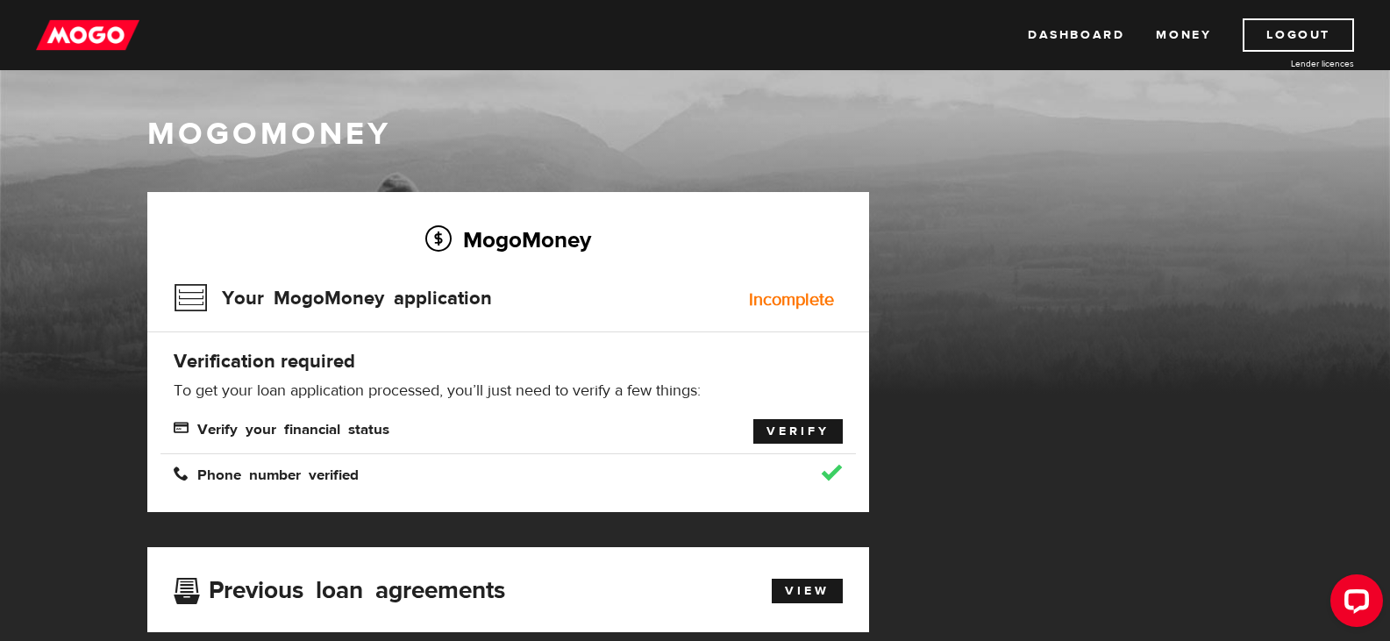
click at [785, 428] on link "Verify" at bounding box center [797, 431] width 89 height 25
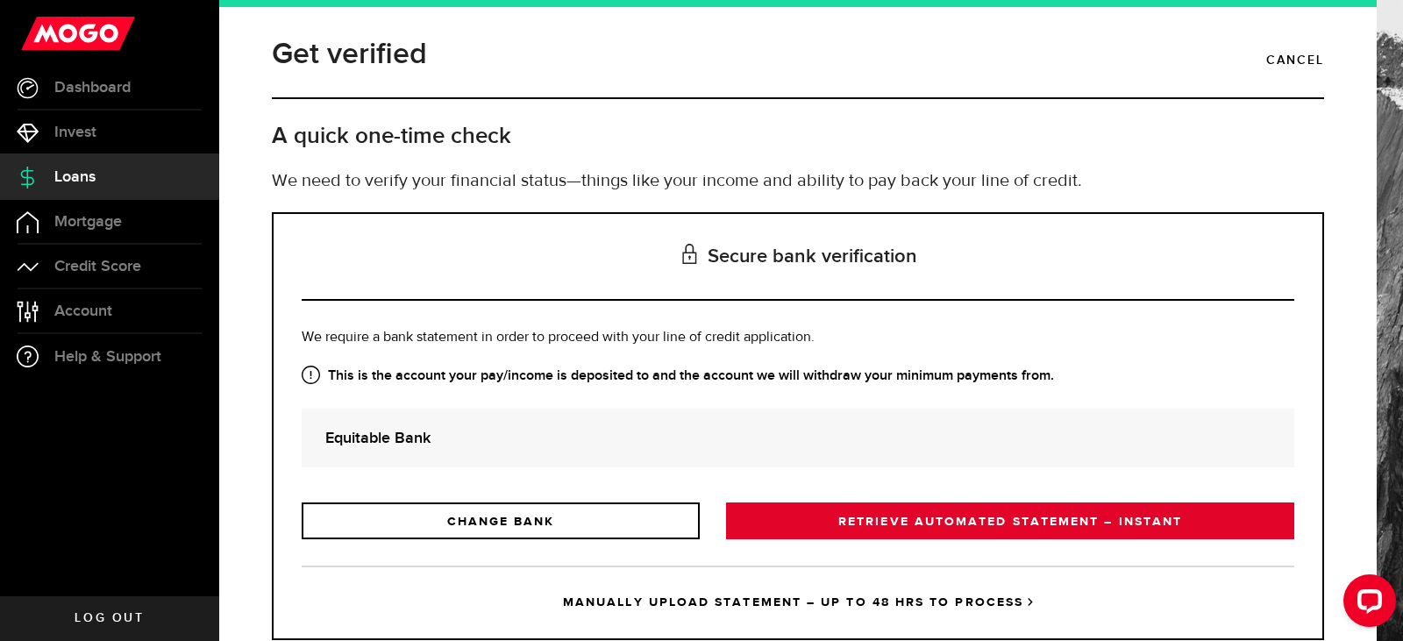
click at [885, 514] on link "RETRIEVE AUTOMATED STATEMENT – INSTANT" at bounding box center [1010, 520] width 568 height 37
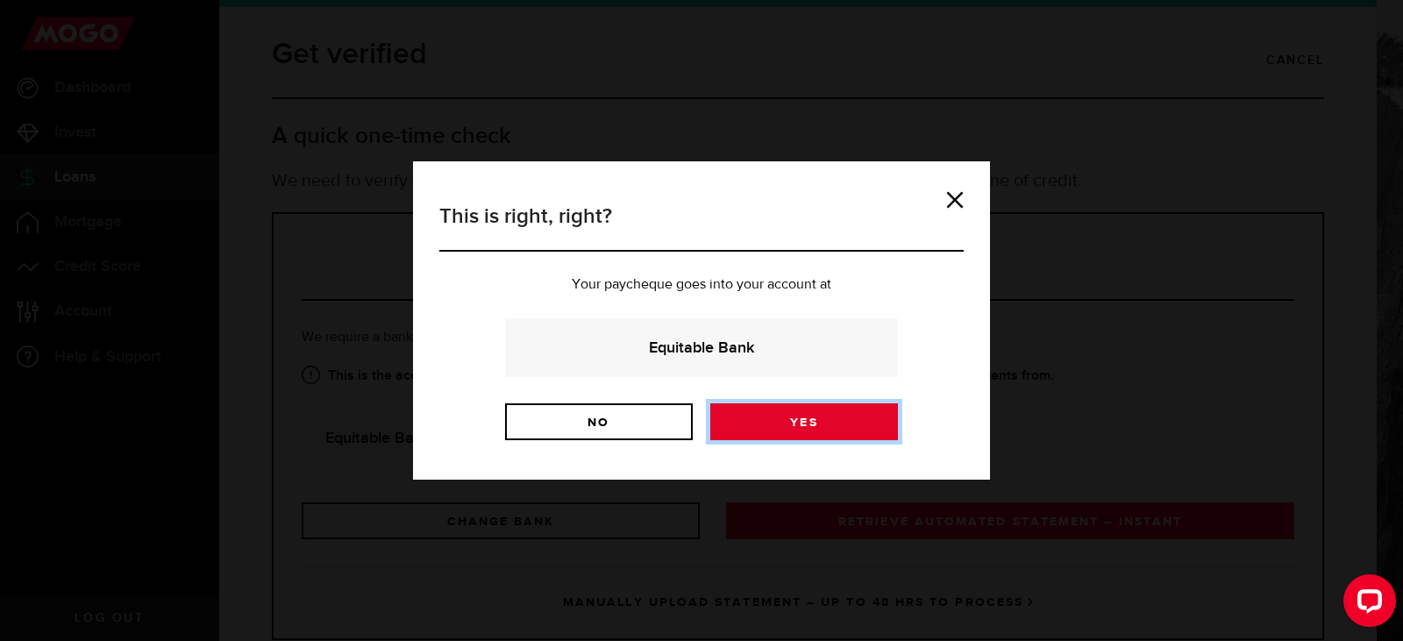
click at [827, 434] on link "Yes" at bounding box center [804, 421] width 188 height 37
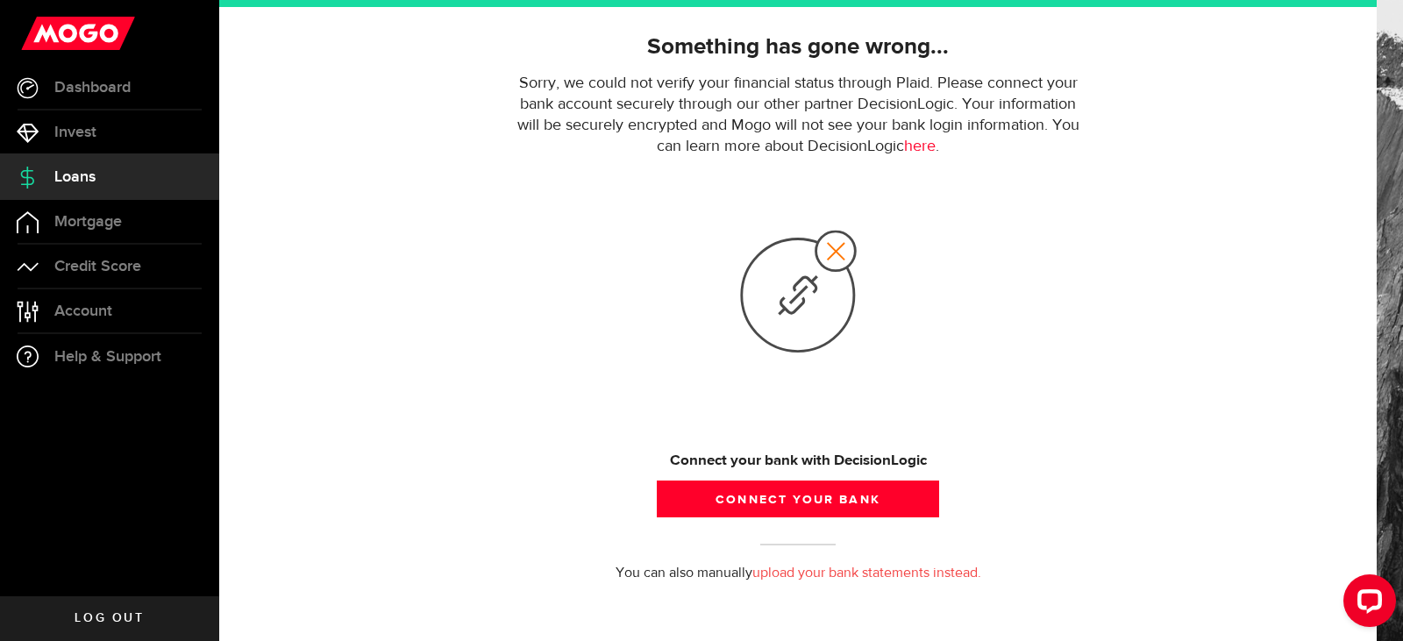
scroll to position [132, 0]
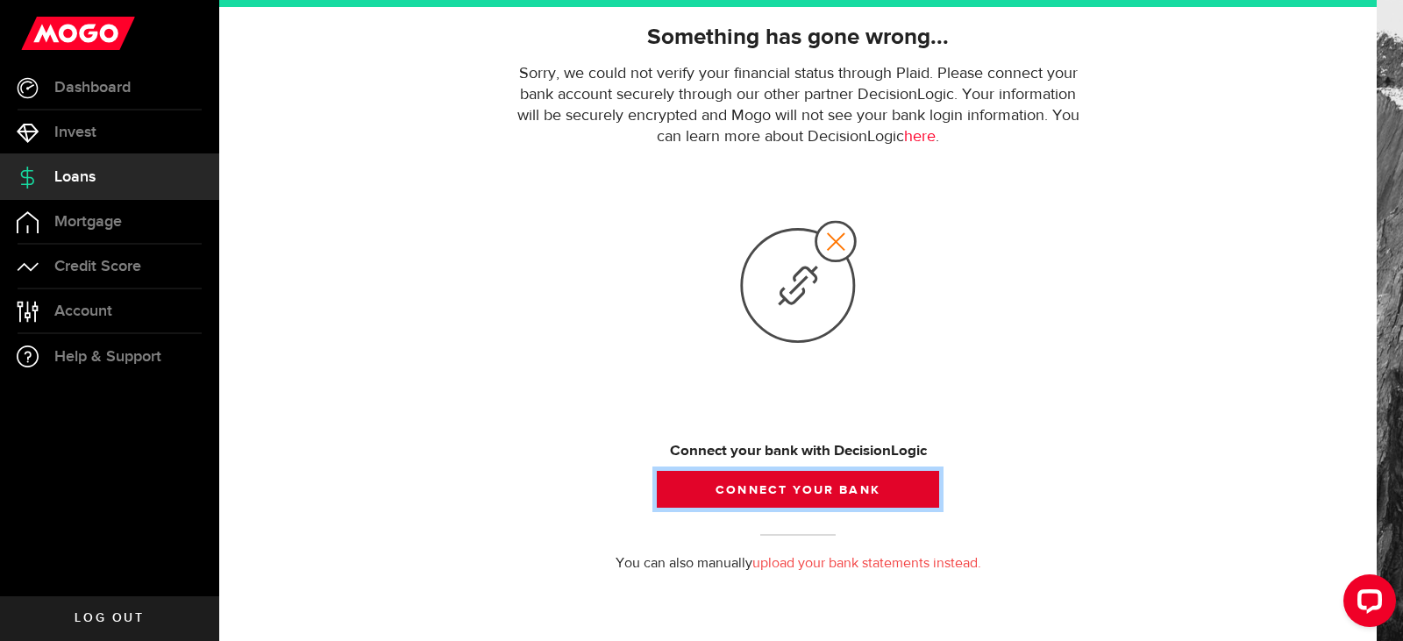
click at [761, 483] on button "Connect your bank" at bounding box center [798, 489] width 282 height 37
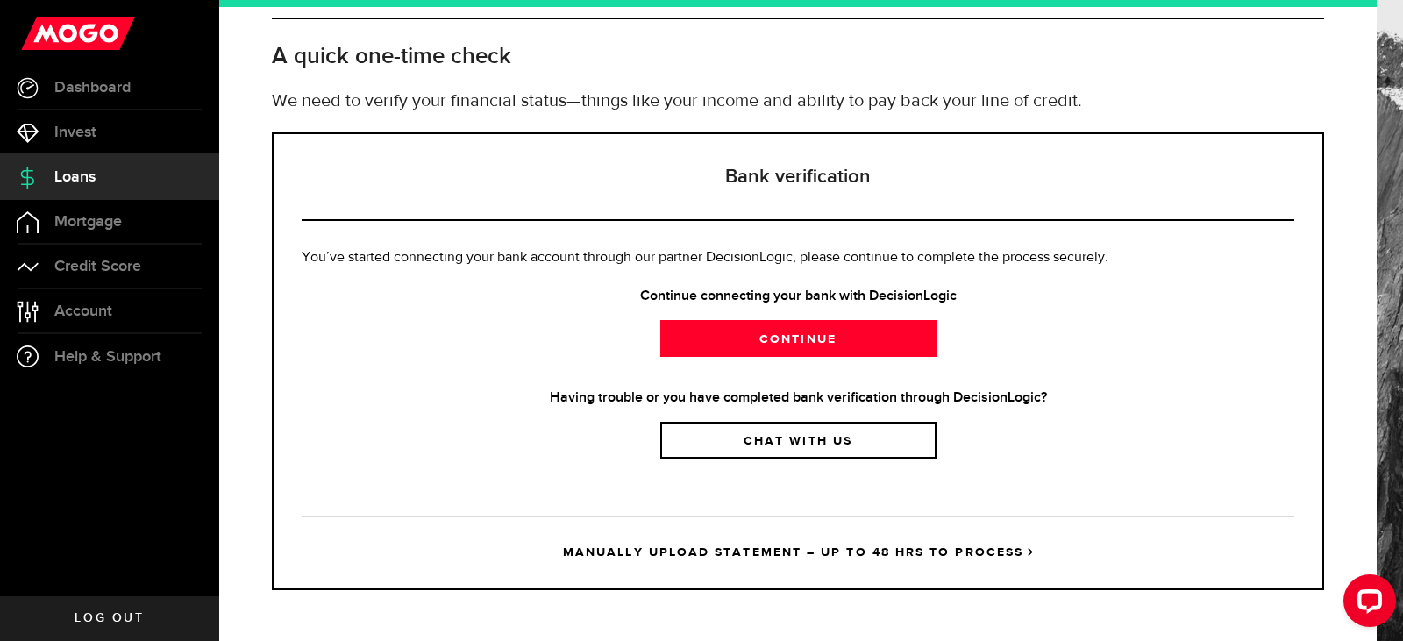
scroll to position [80, 0]
click at [780, 553] on link "MANUALLY UPLOAD STATEMENT – UP TO 48 HRS TO PROCESS" at bounding box center [798, 552] width 993 height 73
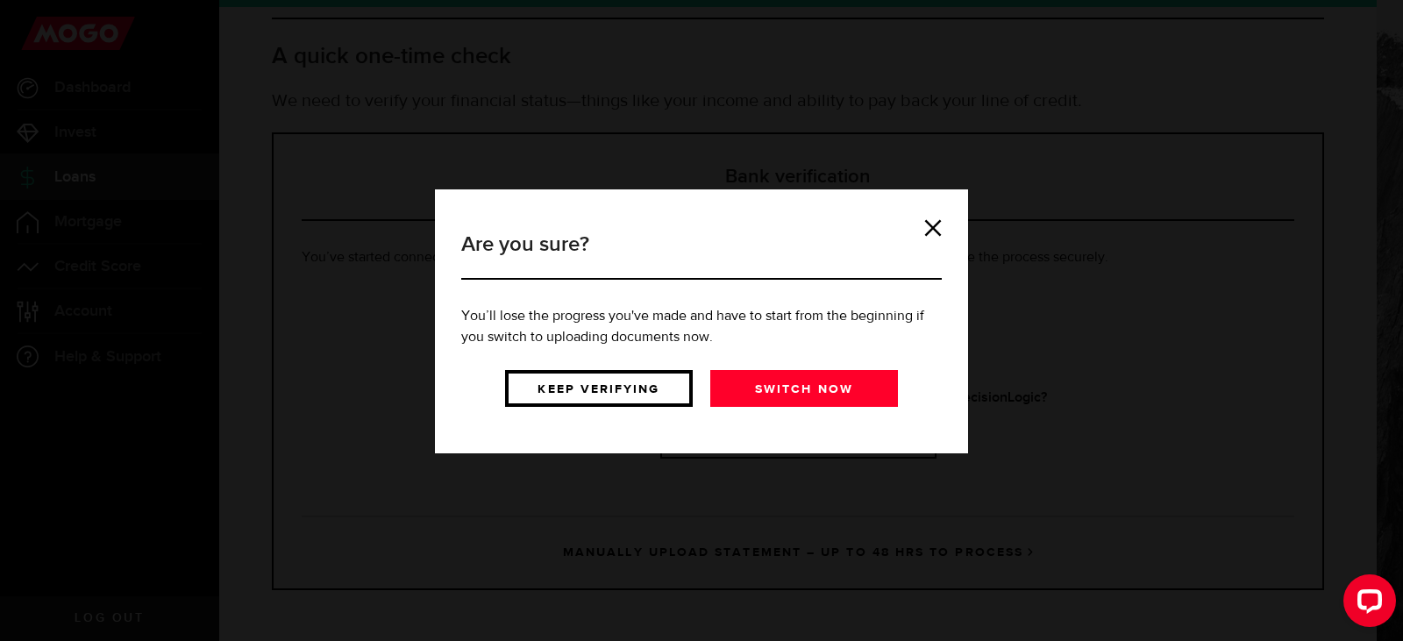
click at [610, 388] on link "Keep verifying" at bounding box center [599, 388] width 188 height 37
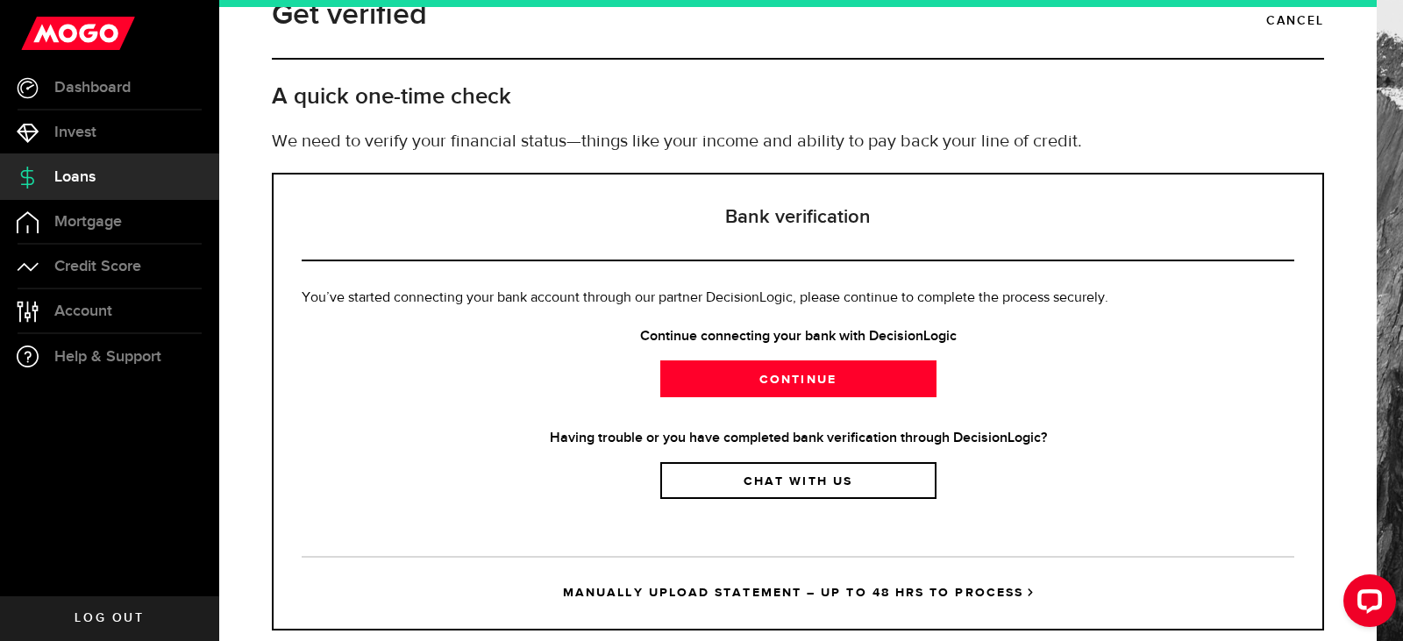
scroll to position [0, 0]
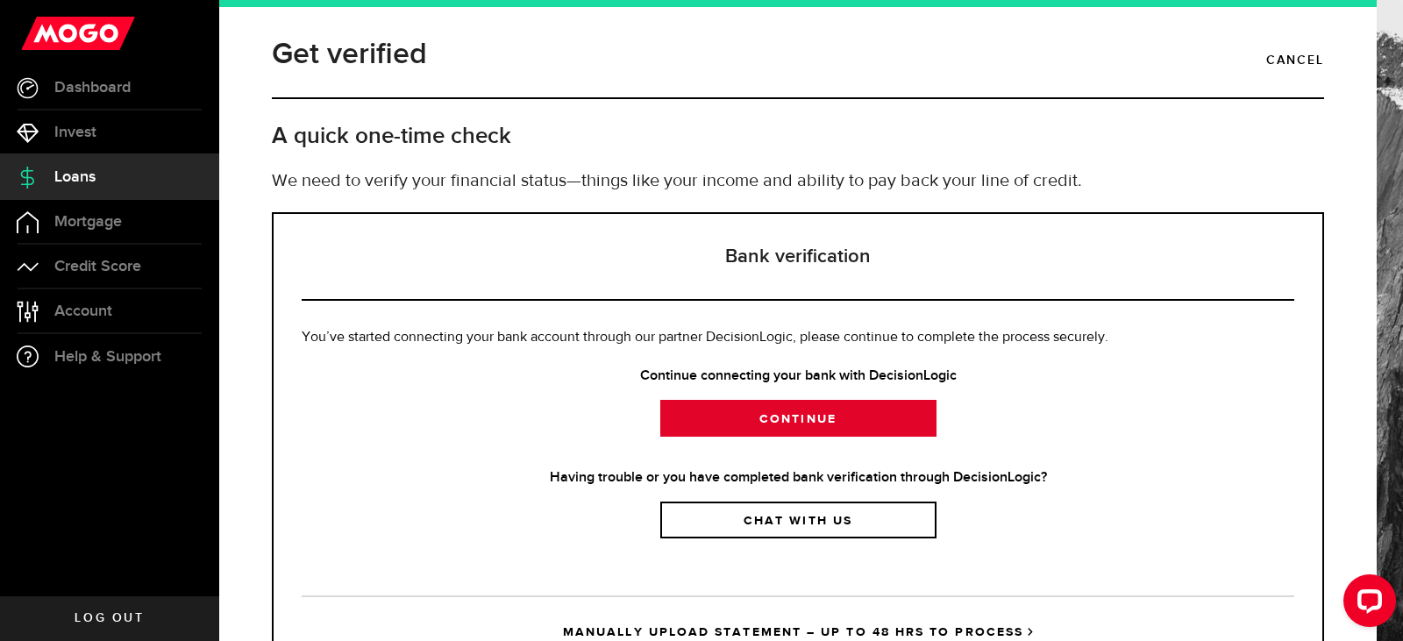
click at [730, 421] on link "Continue" at bounding box center [798, 418] width 276 height 37
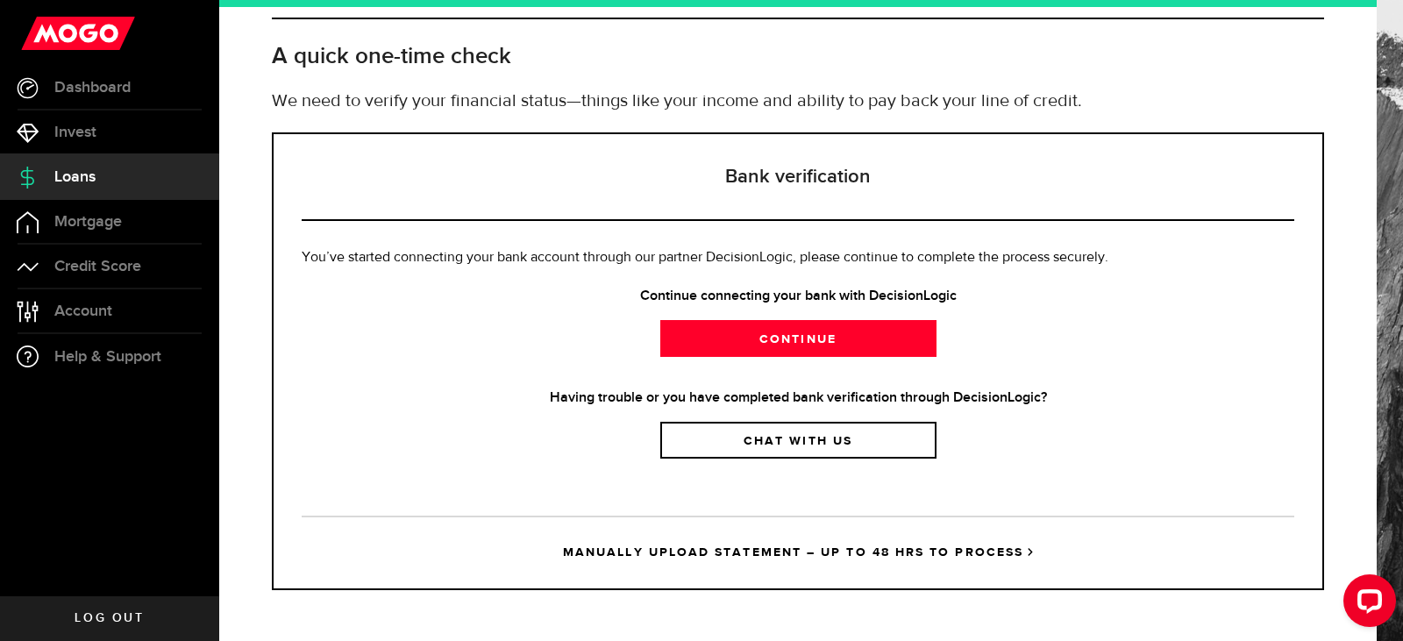
click at [653, 556] on link "MANUALLY UPLOAD STATEMENT – UP TO 48 HRS TO PROCESS" at bounding box center [798, 552] width 993 height 73
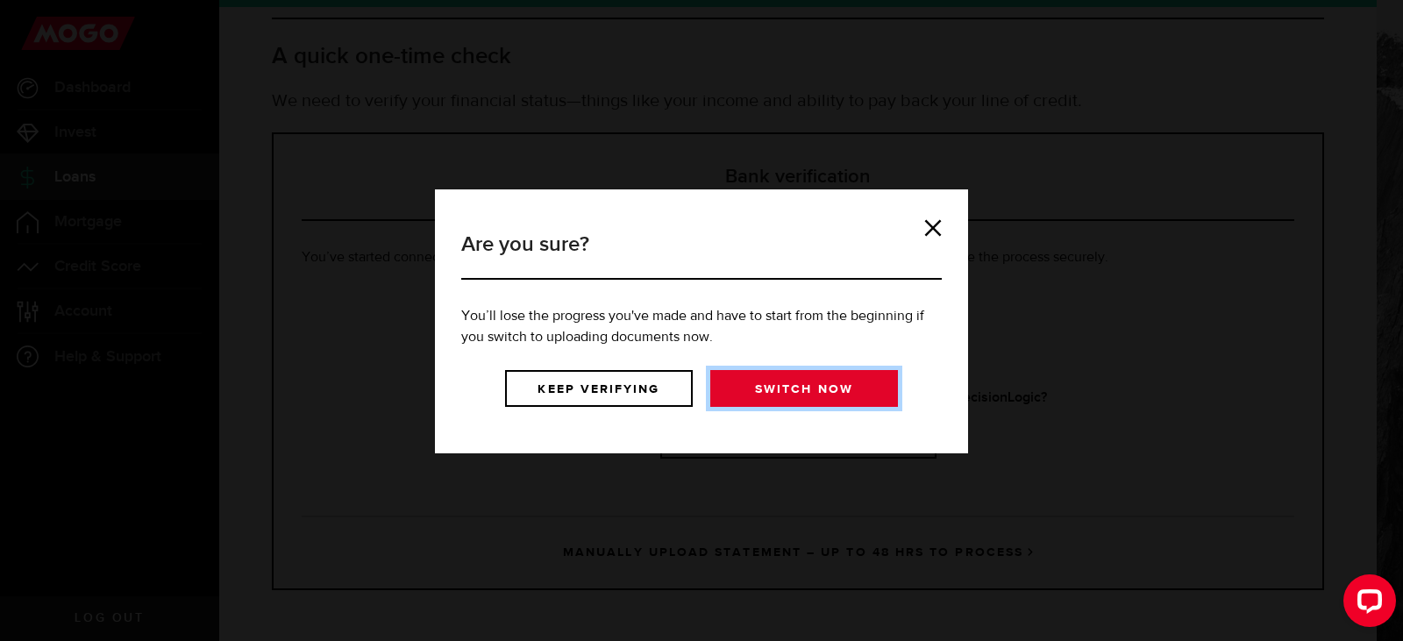
click at [774, 384] on link "Switch now" at bounding box center [804, 388] width 188 height 37
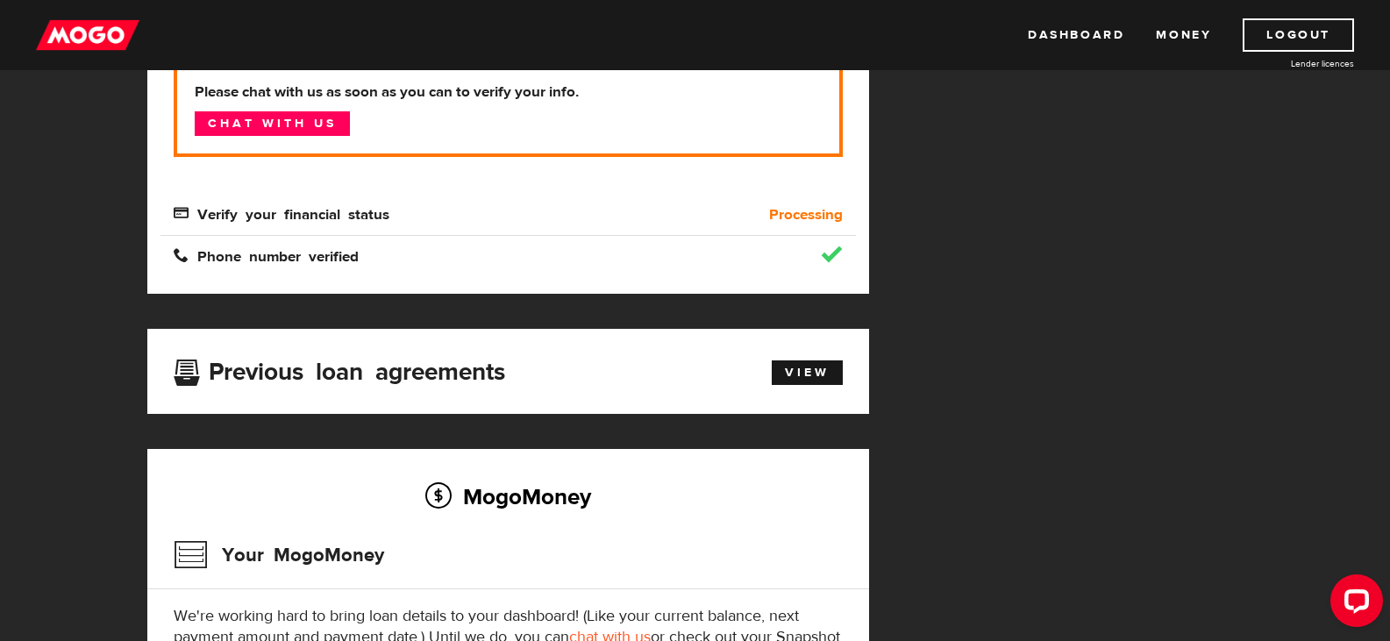
scroll to position [175, 0]
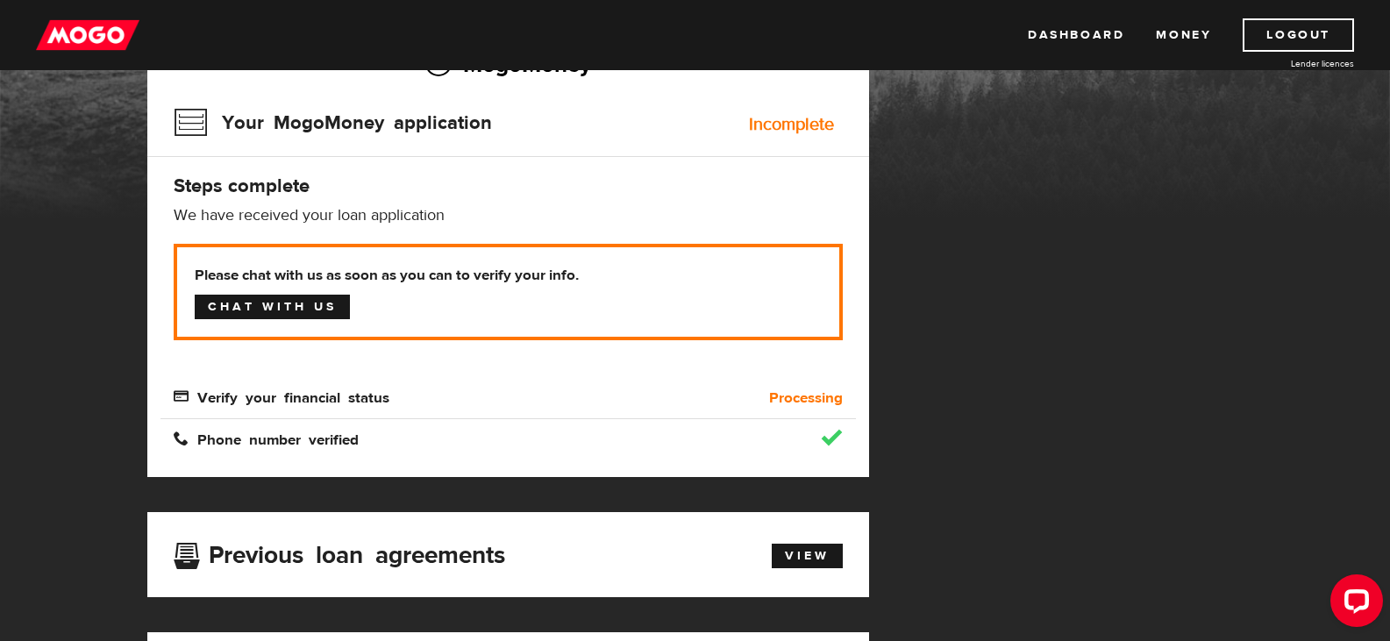
click at [338, 302] on link "Chat with us" at bounding box center [272, 307] width 155 height 25
click at [96, 37] on img at bounding box center [87, 34] width 103 height 33
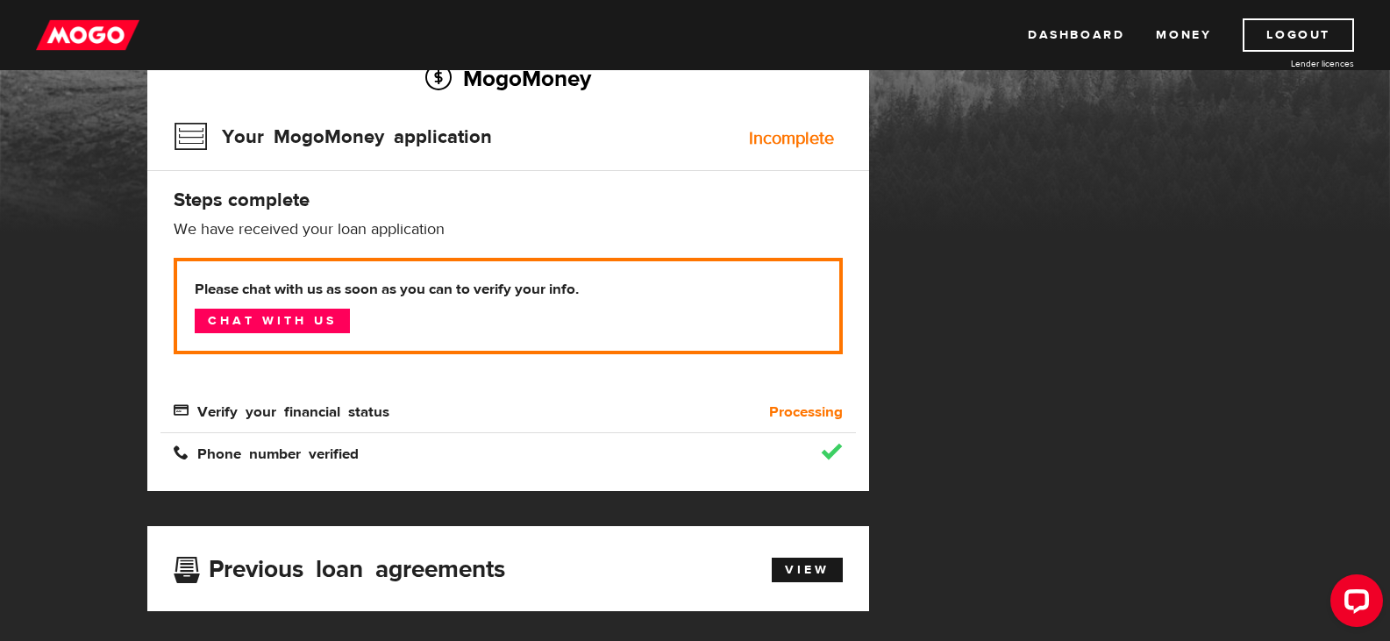
scroll to position [175, 0]
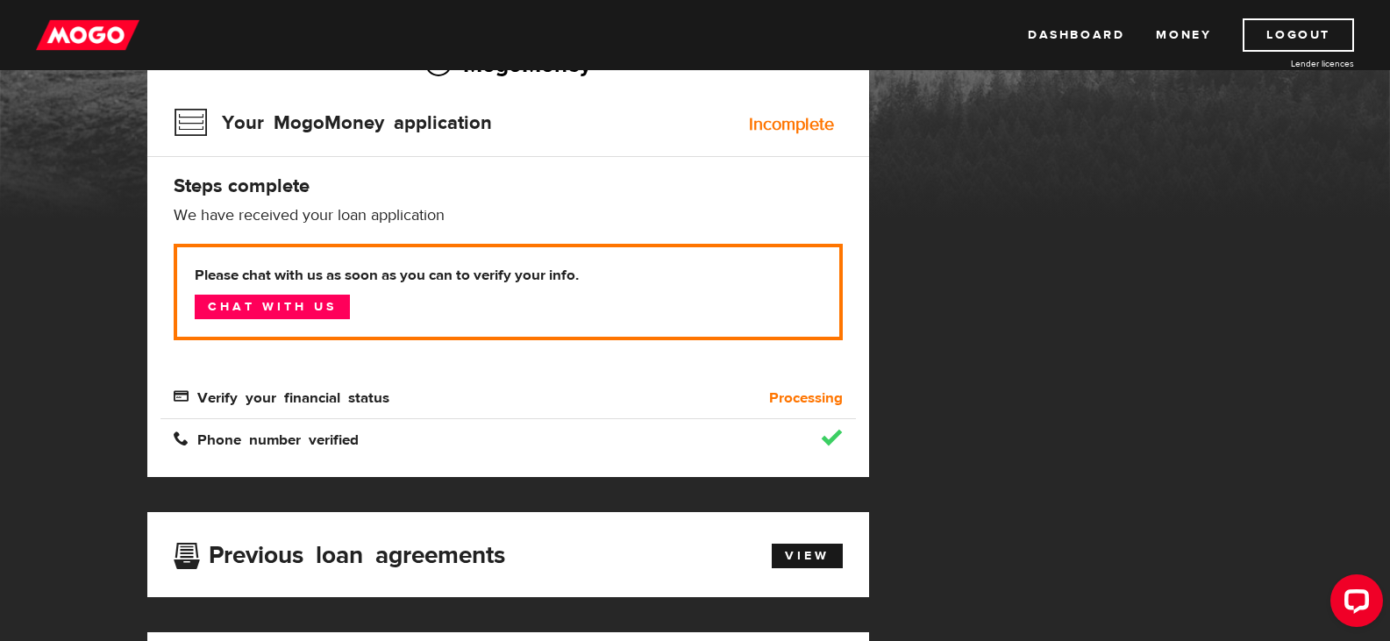
click at [318, 398] on span "Verify your financial status" at bounding box center [282, 395] width 216 height 15
click at [775, 400] on b "Processing" at bounding box center [806, 398] width 74 height 21
